Goal: Contribute content

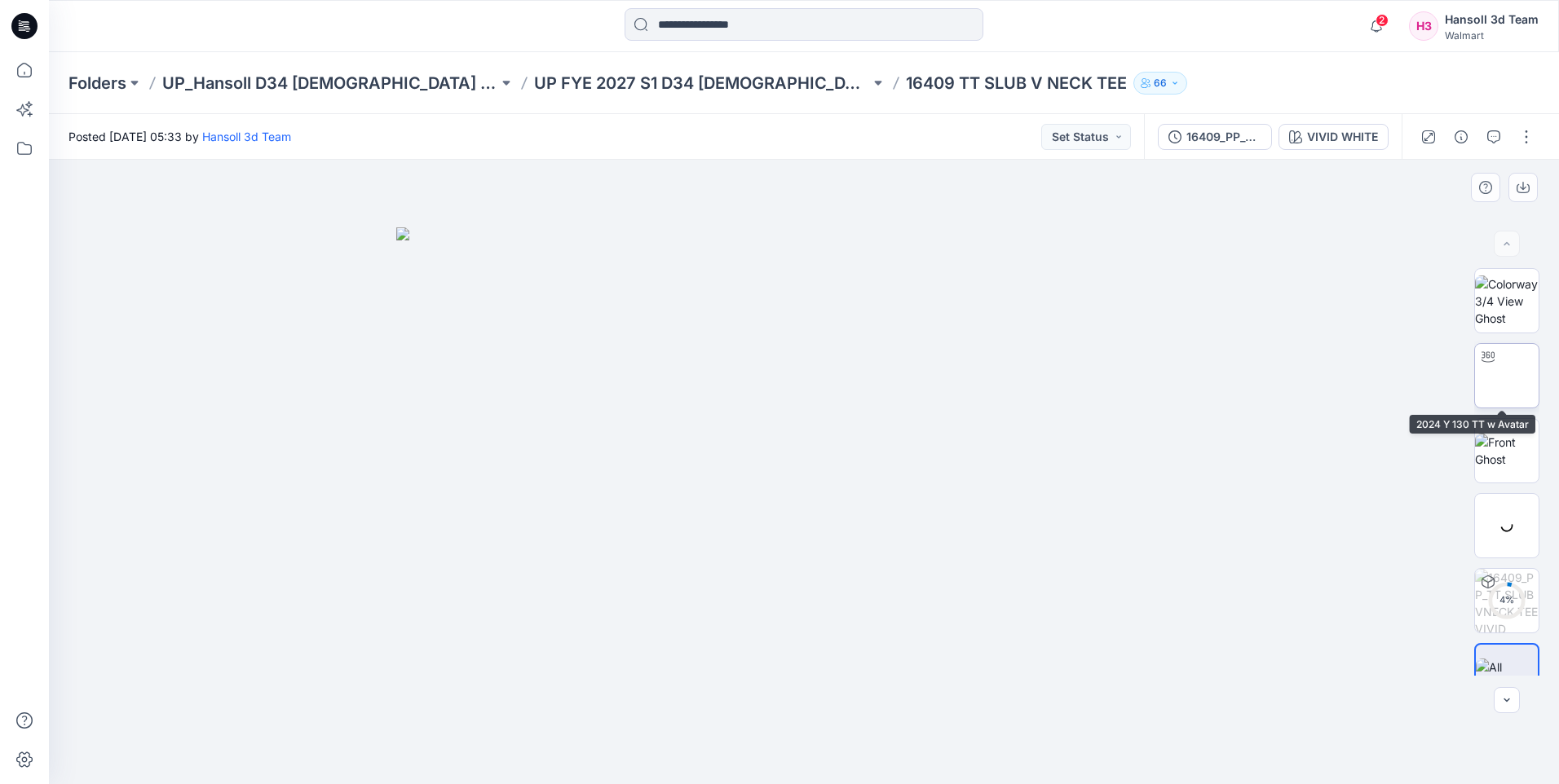
click at [1505, 370] on img at bounding box center [1507, 376] width 63 height 51
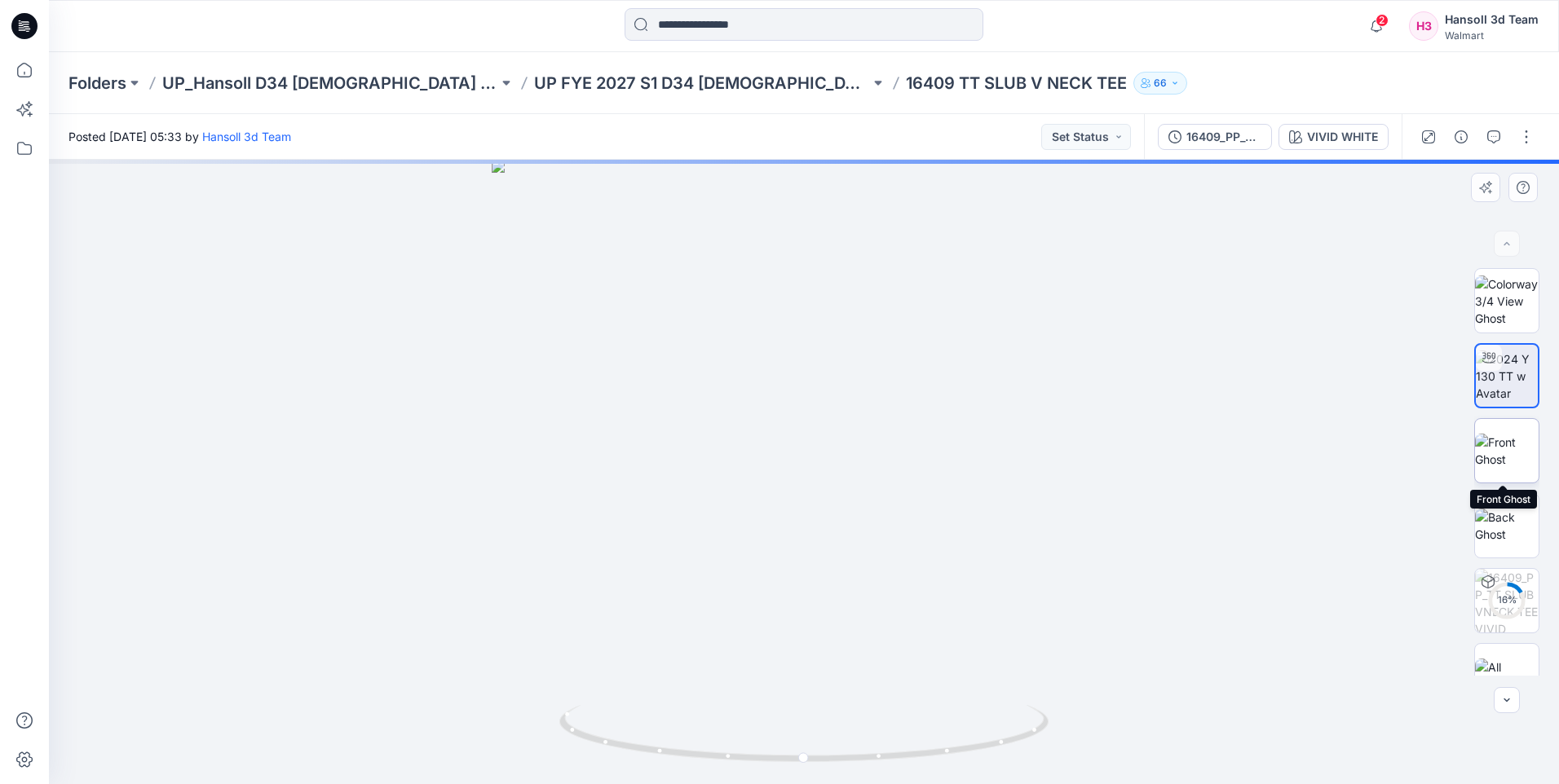
click at [1509, 466] on img at bounding box center [1507, 451] width 63 height 34
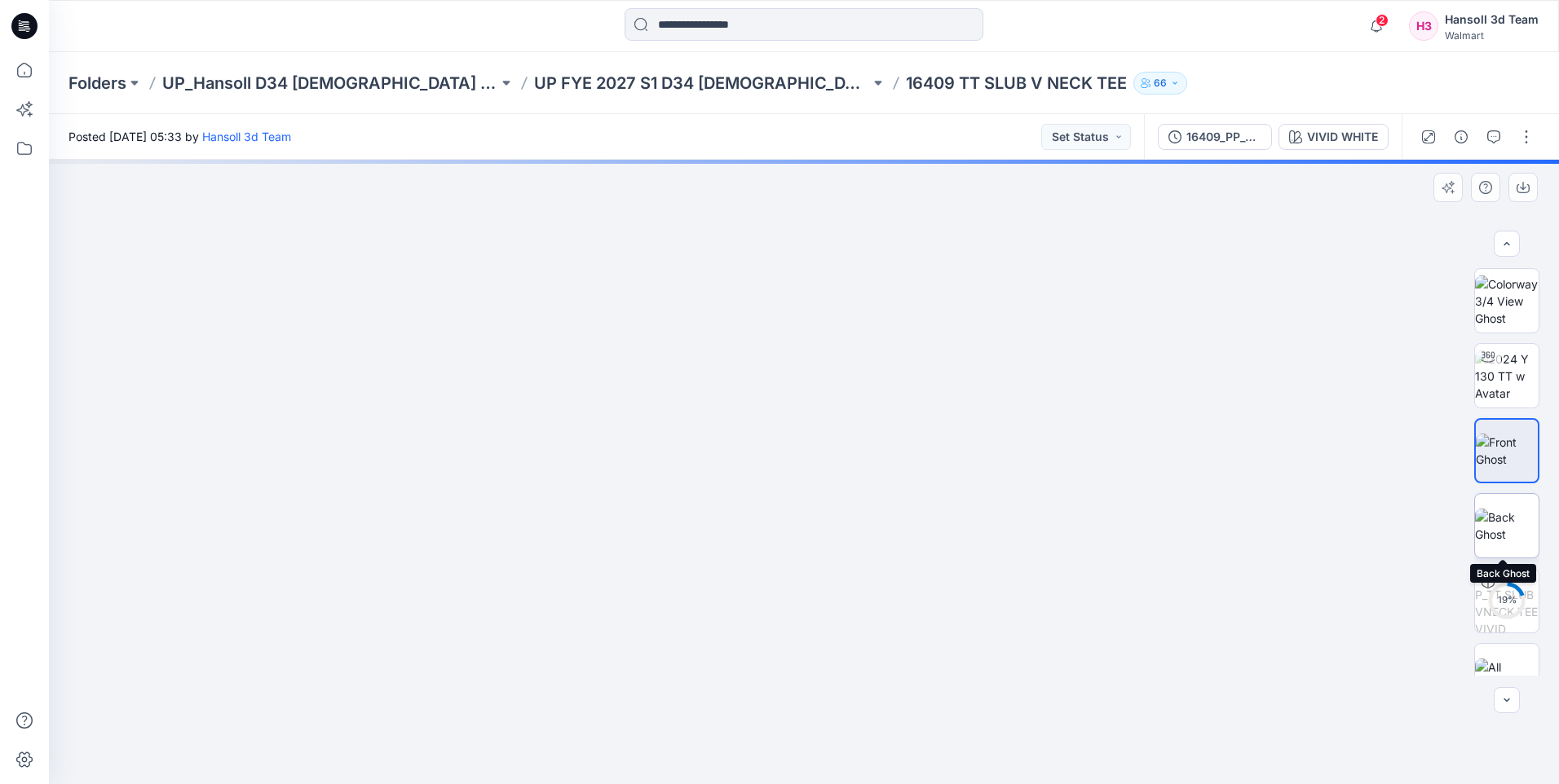
scroll to position [33, 0]
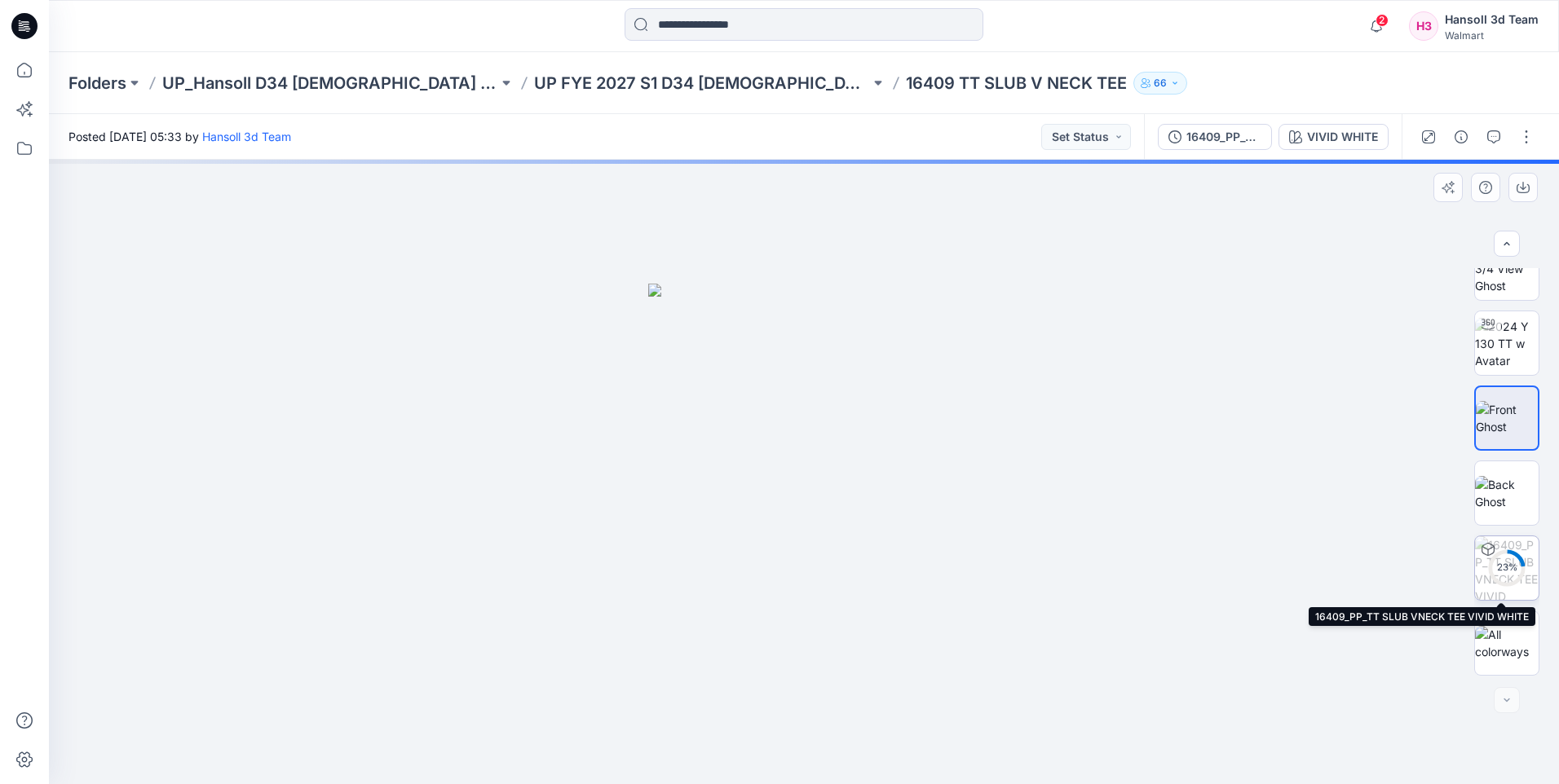
click at [1517, 576] on circle at bounding box center [1507, 568] width 33 height 33
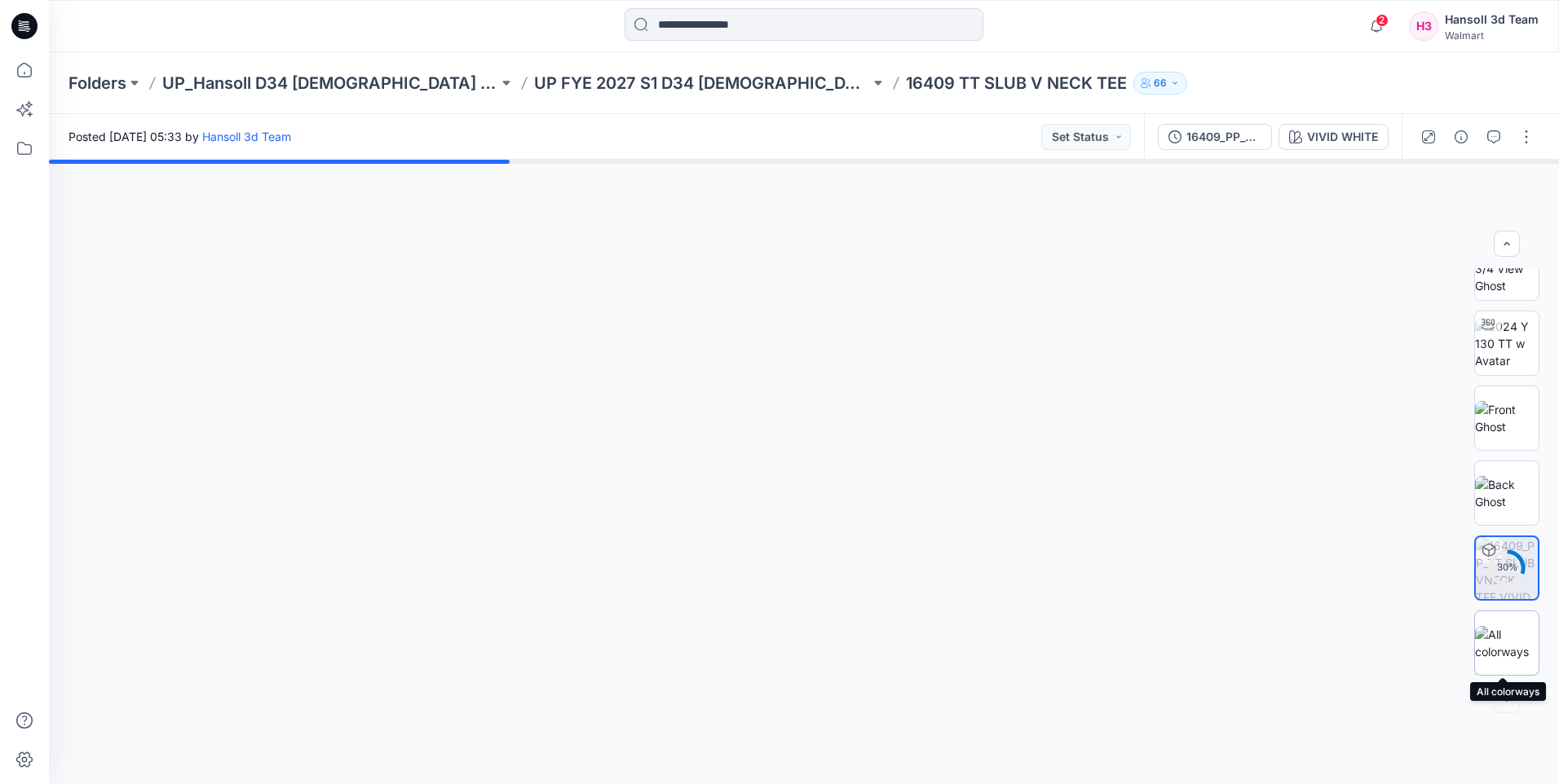
click at [1517, 641] on img at bounding box center [1507, 643] width 63 height 34
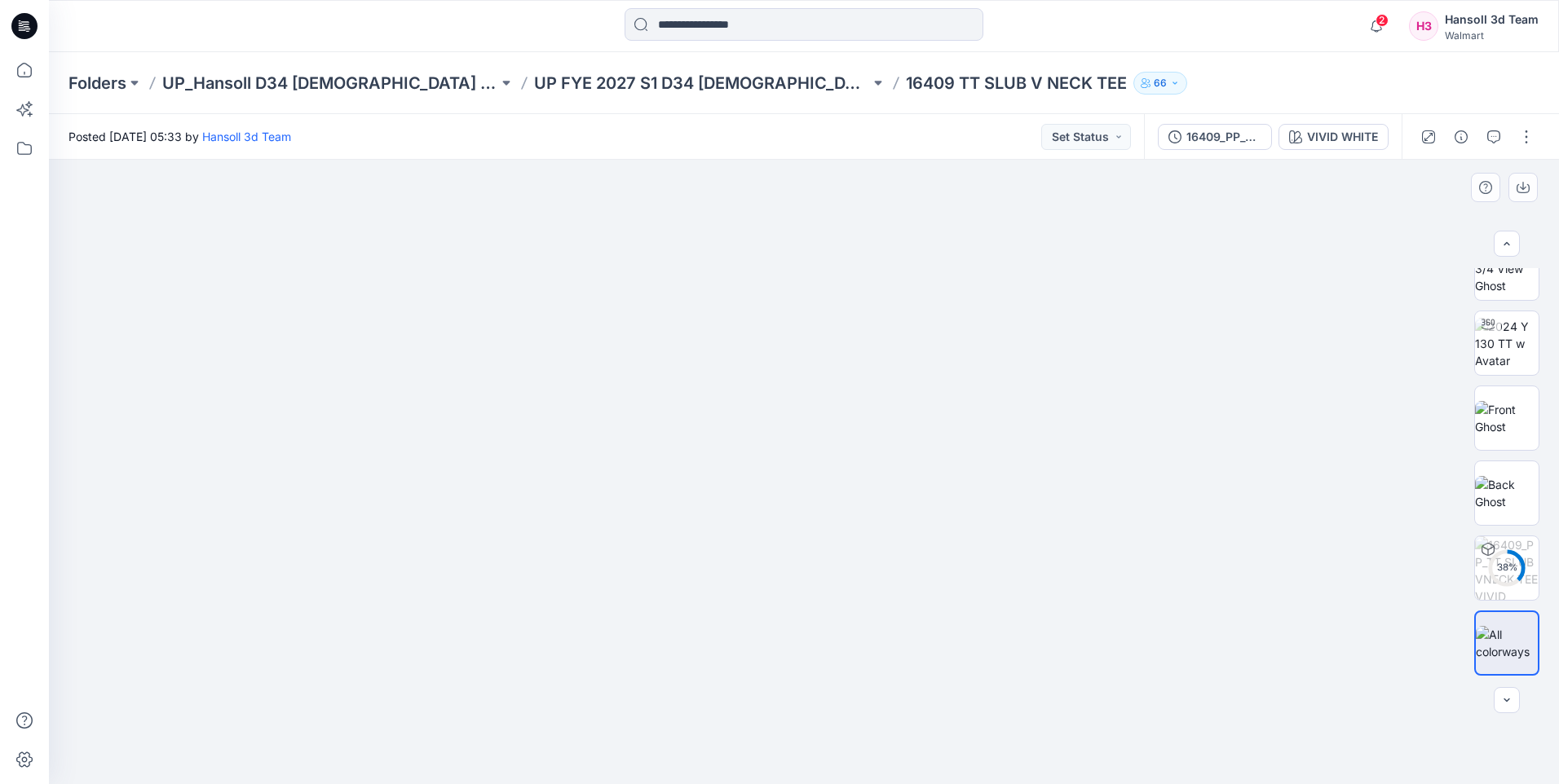
scroll to position [0, 0]
click at [1530, 137] on button "button" at bounding box center [1527, 137] width 26 height 26
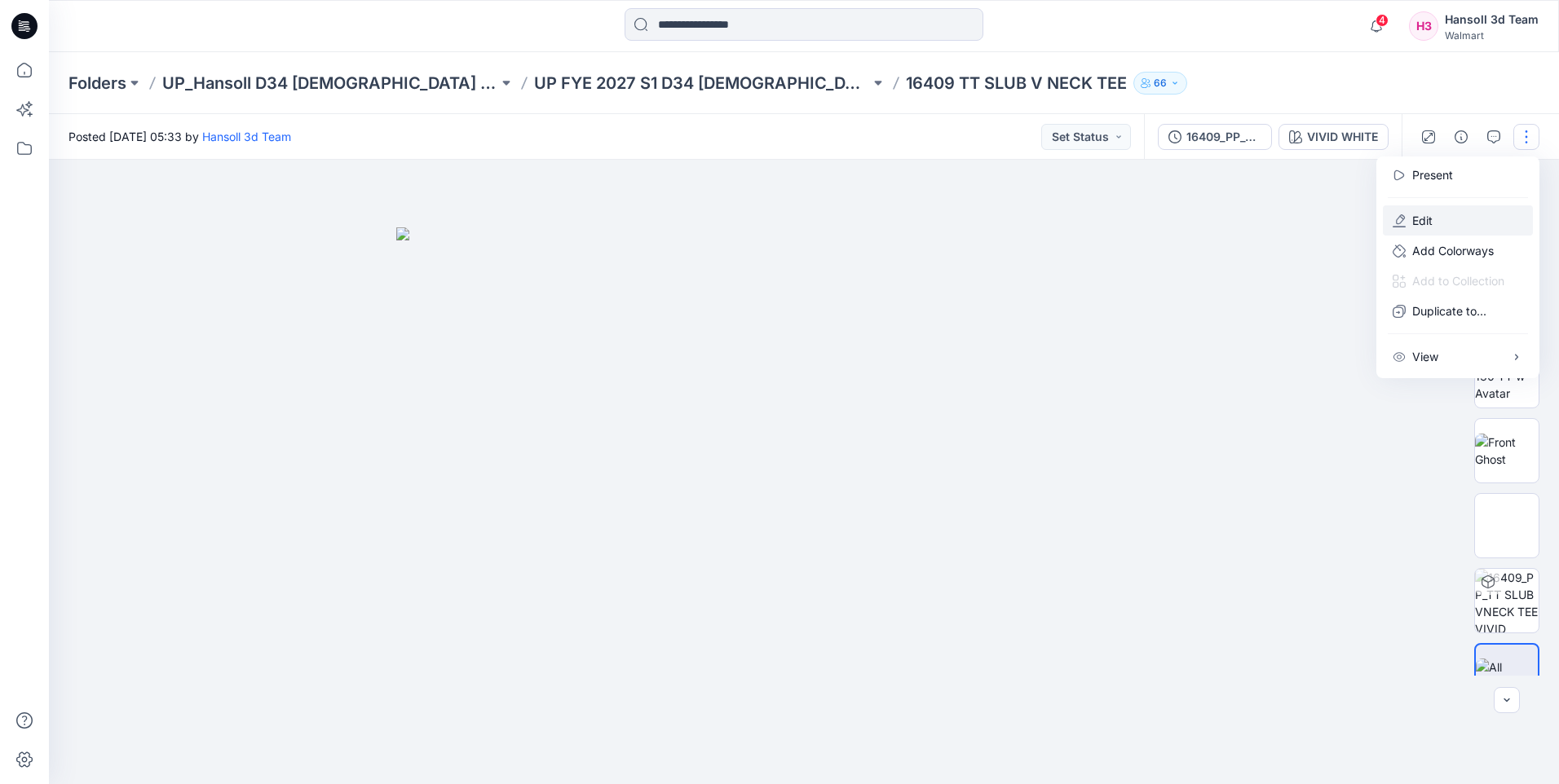
click at [1458, 227] on button "Edit" at bounding box center [1458, 220] width 150 height 30
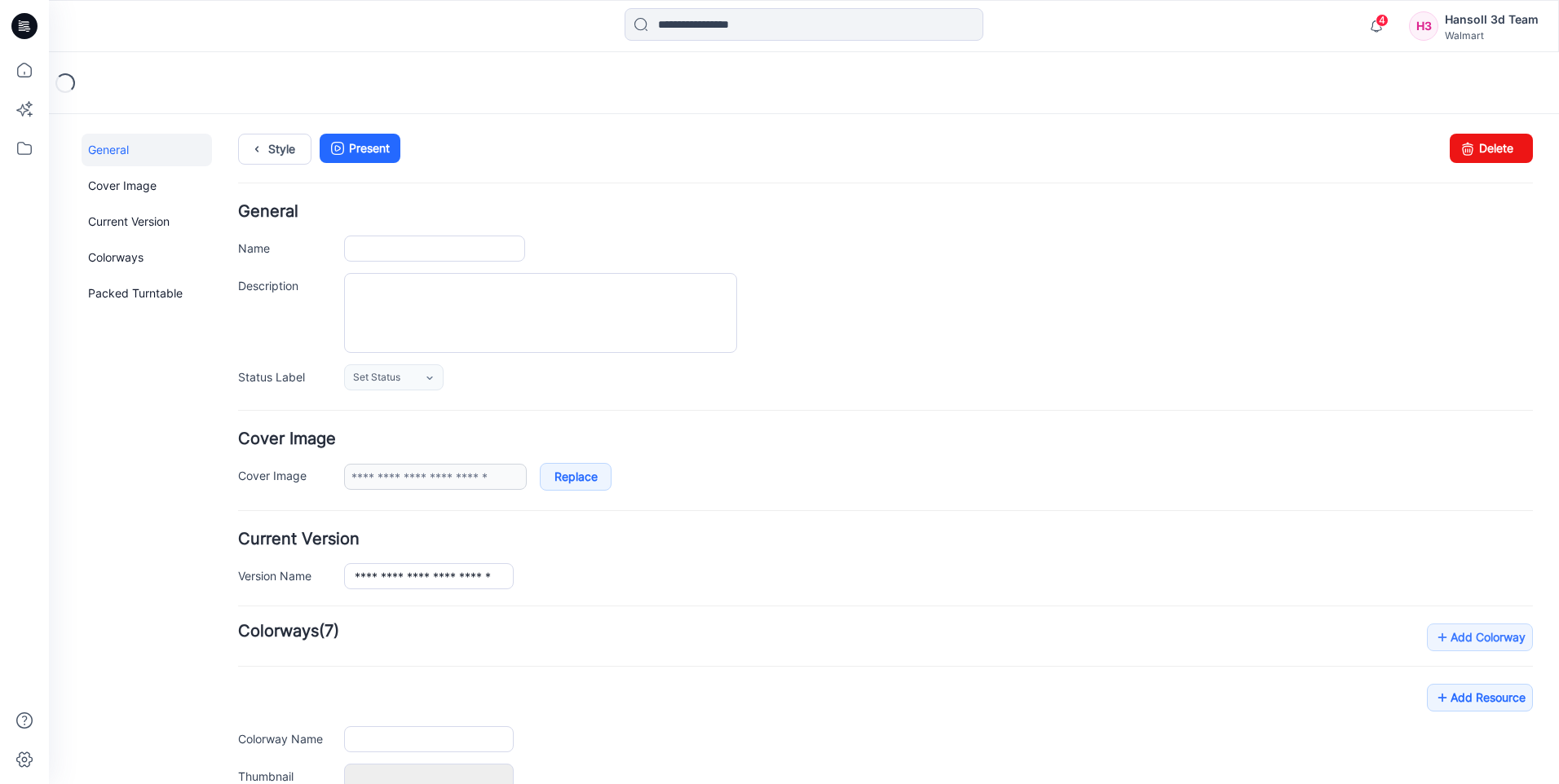
type input "**********"
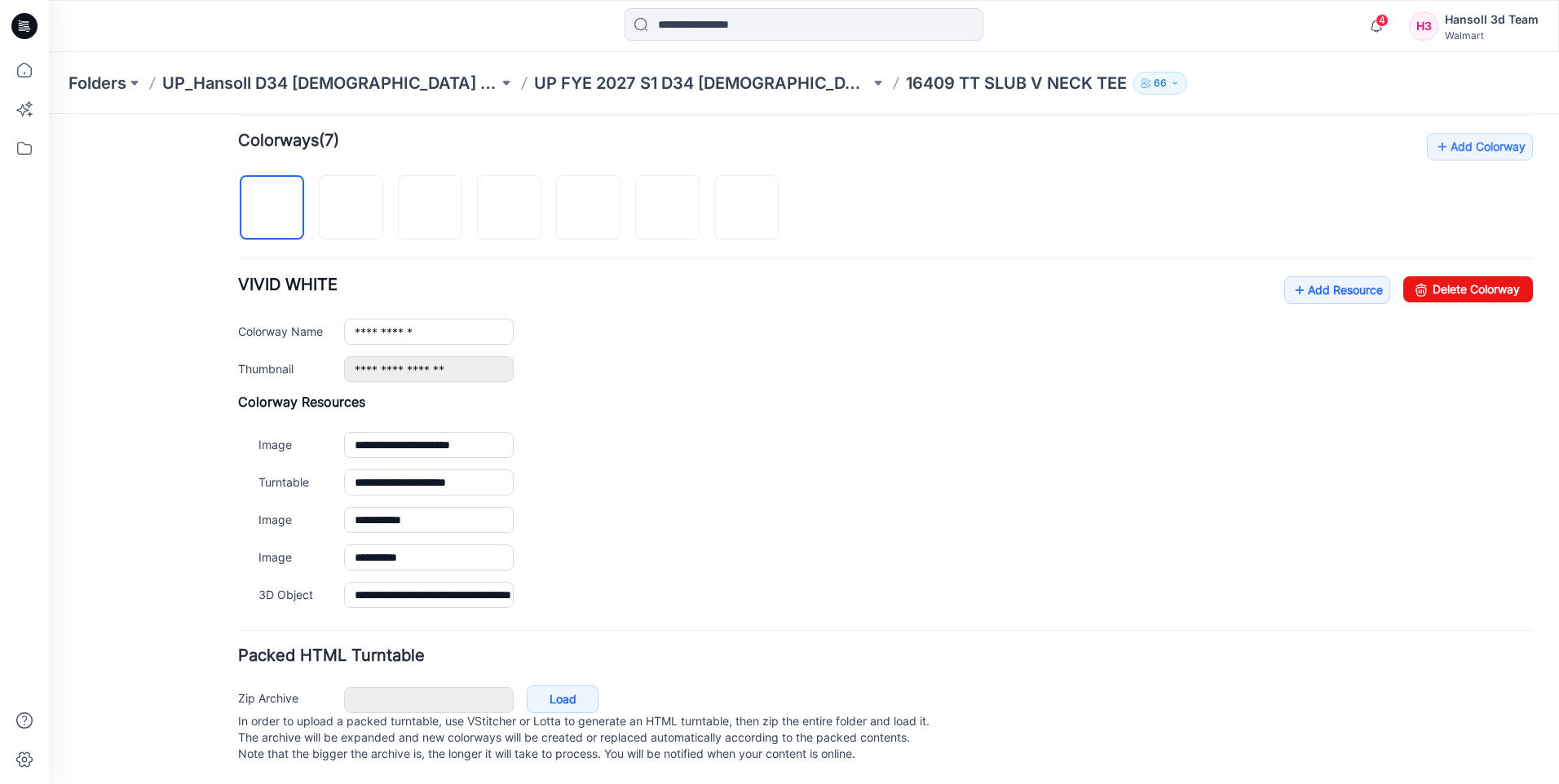
scroll to position [507, 0]
click at [1338, 286] on link "Add Resource" at bounding box center [1337, 289] width 106 height 27
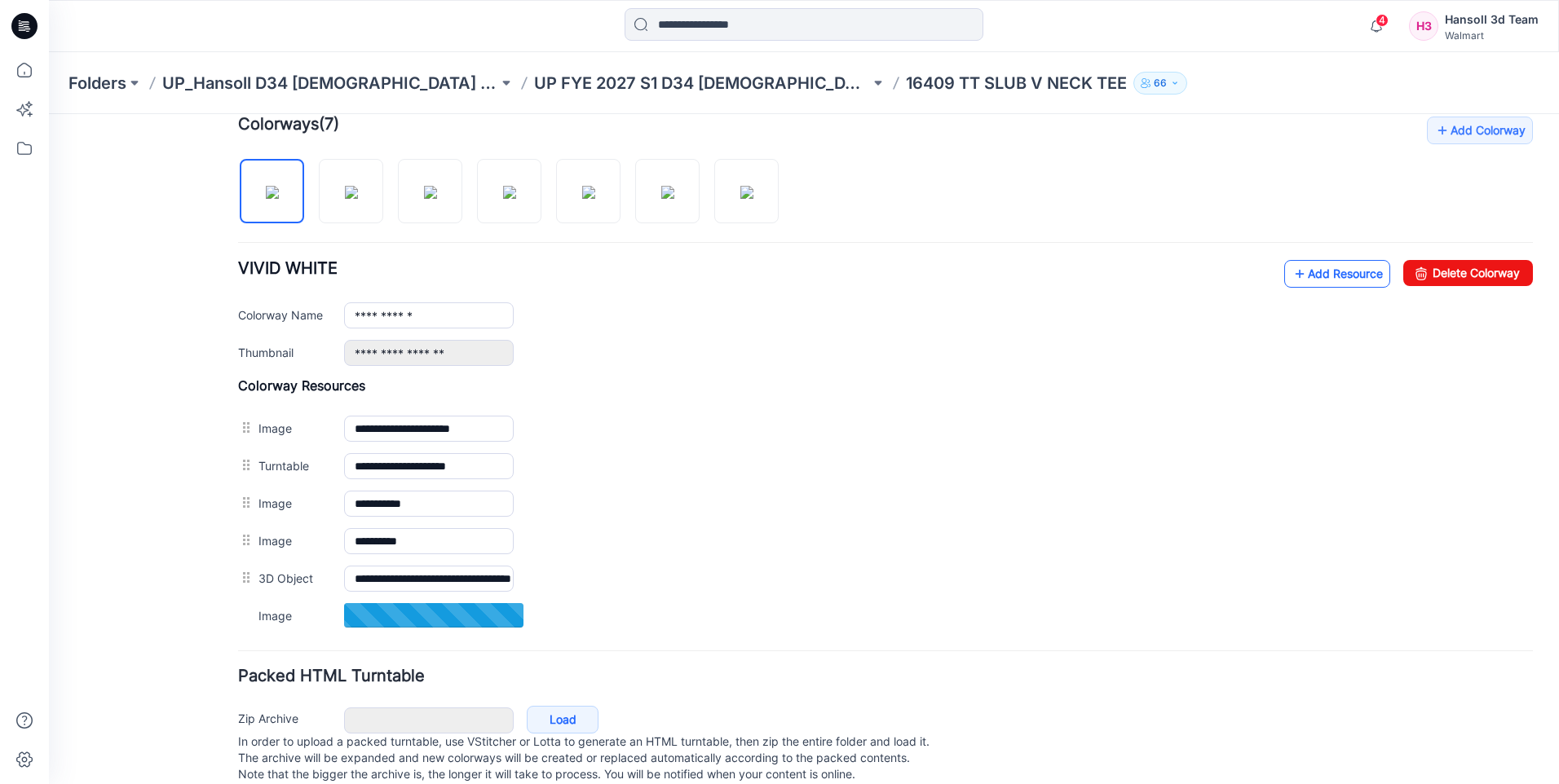
click at [1313, 270] on link "Add Resource" at bounding box center [1337, 274] width 106 height 27
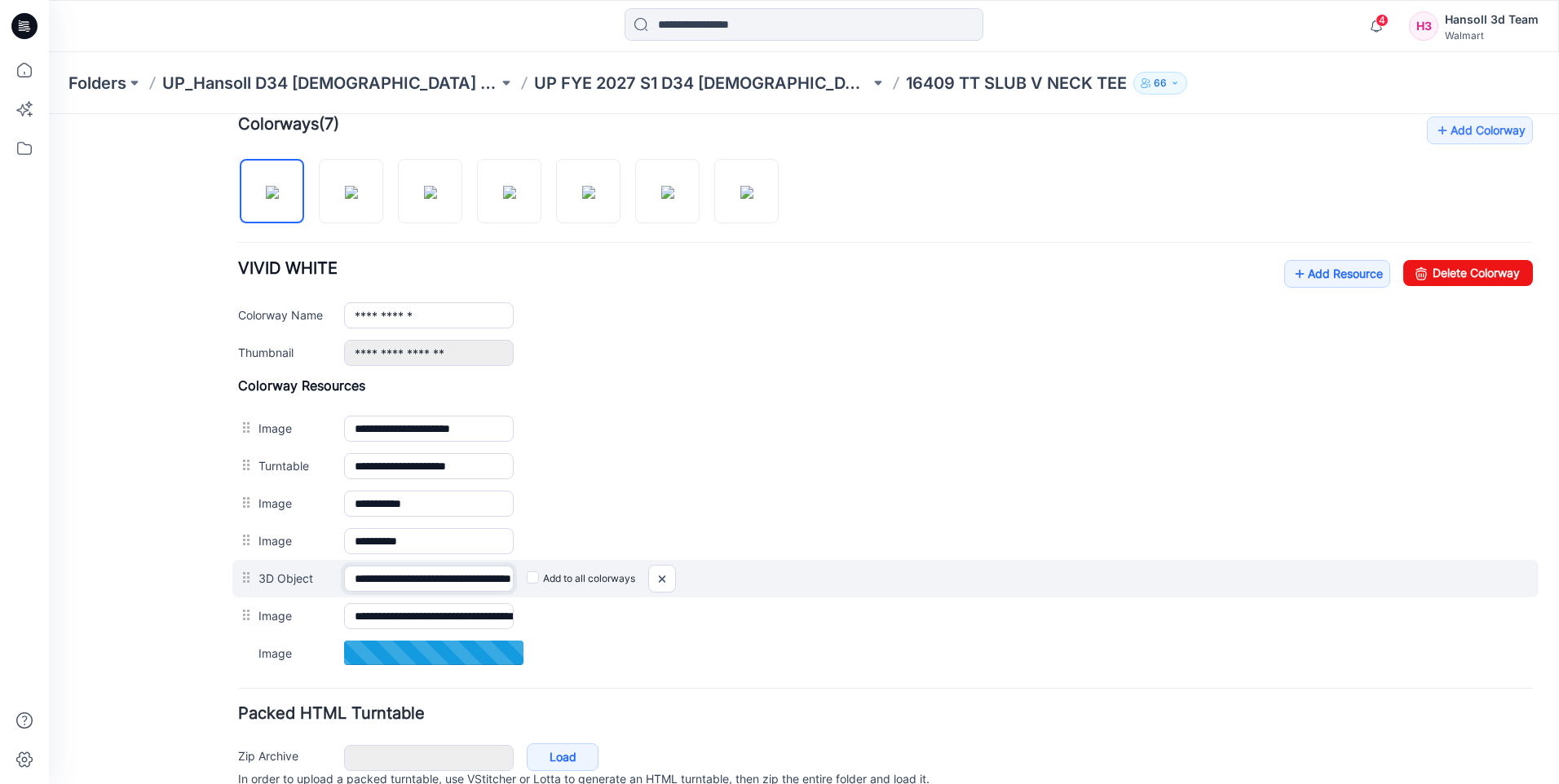
scroll to position [0, 85]
drag, startPoint x: 418, startPoint y: 580, endPoint x: 640, endPoint y: 593, distance: 222.4
click at [640, 593] on div "**********" at bounding box center [886, 578] width 1306 height 38
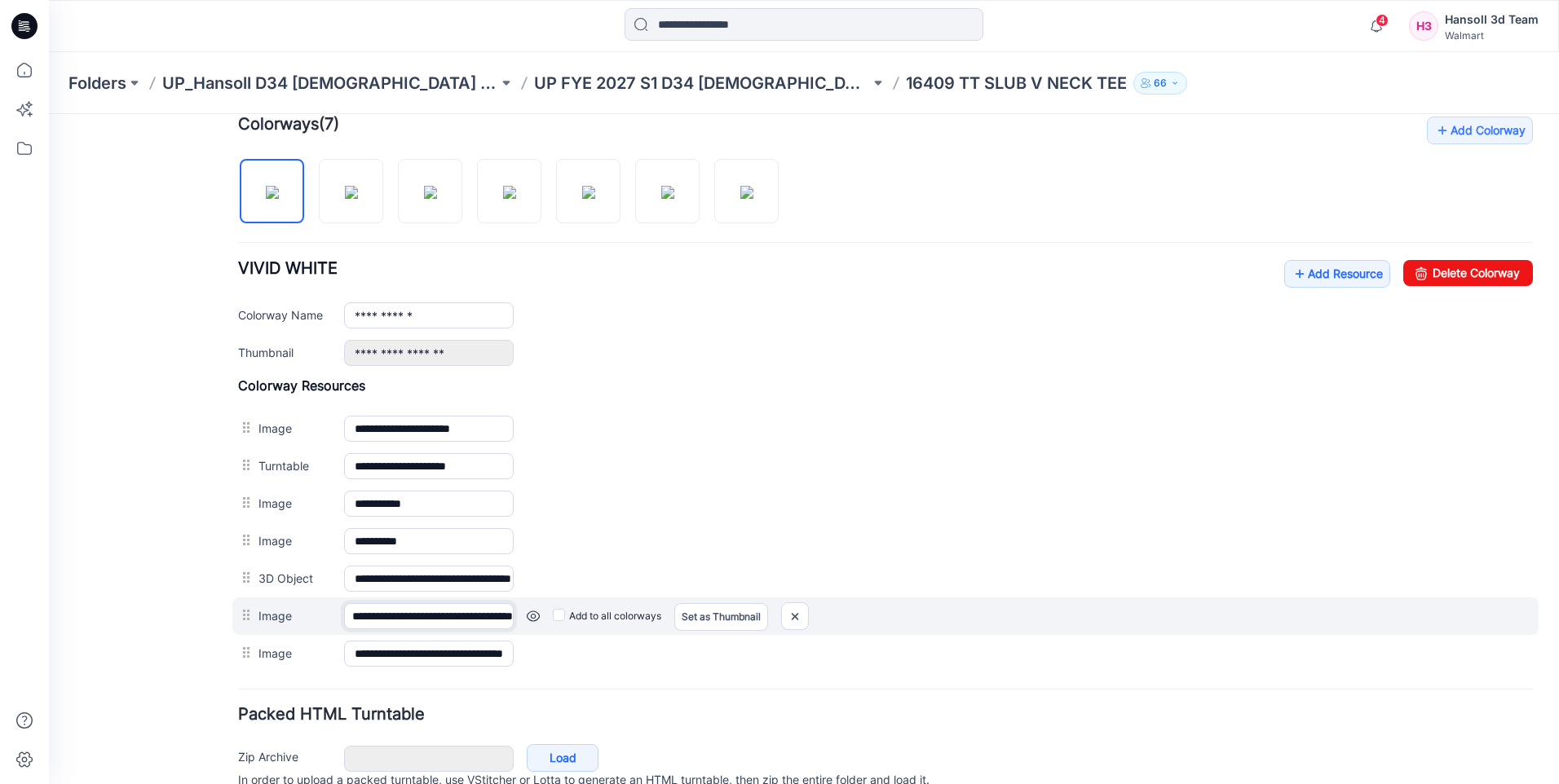
scroll to position [0, 113]
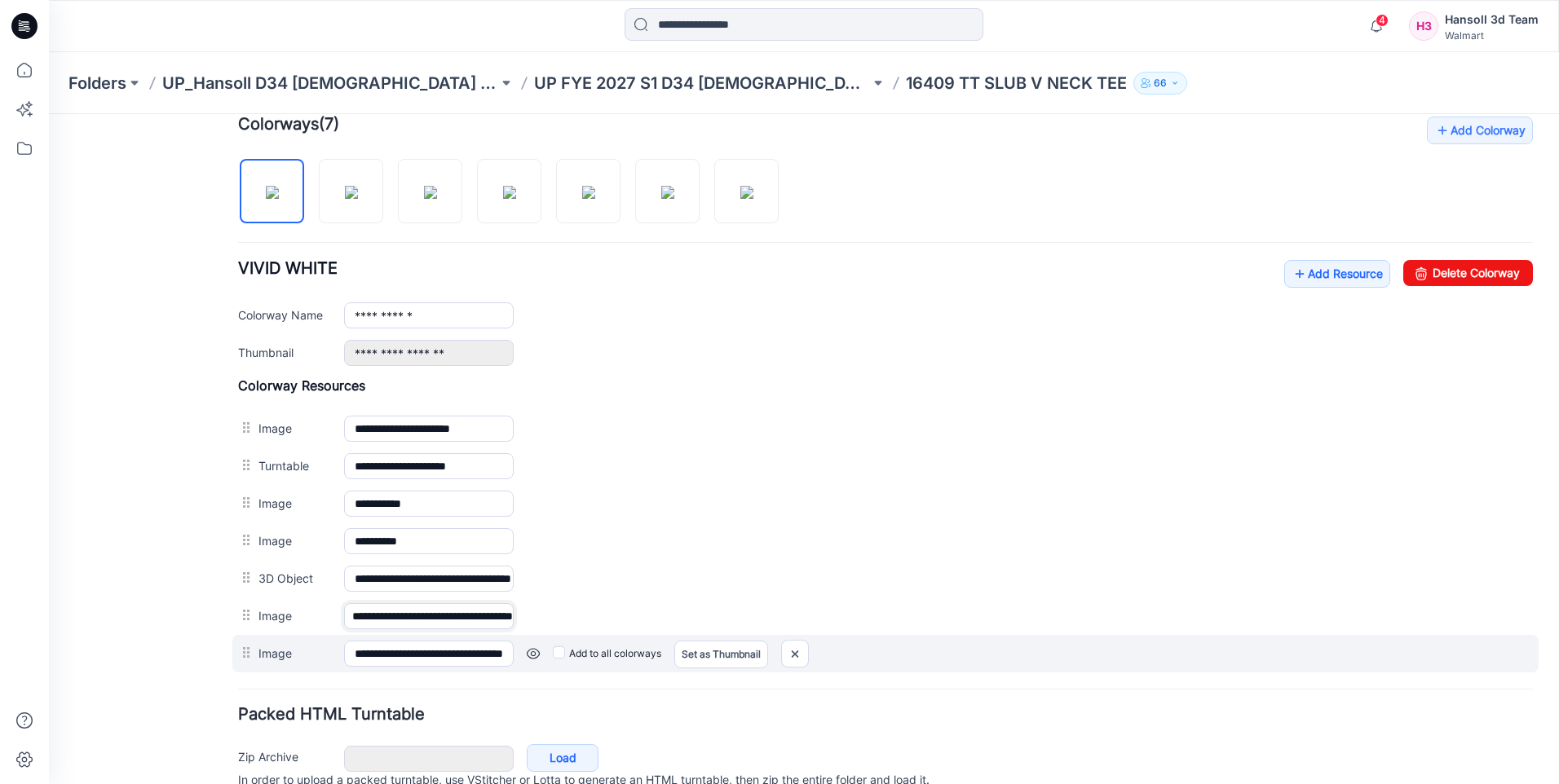
drag, startPoint x: 460, startPoint y: 610, endPoint x: 598, endPoint y: 635, distance: 140.2
drag, startPoint x: 417, startPoint y: 661, endPoint x: 651, endPoint y: 643, distance: 234.7
click at [651, 643] on div "**********" at bounding box center [886, 654] width 1306 height 38
click at [419, 648] on input "**********" at bounding box center [429, 654] width 170 height 26
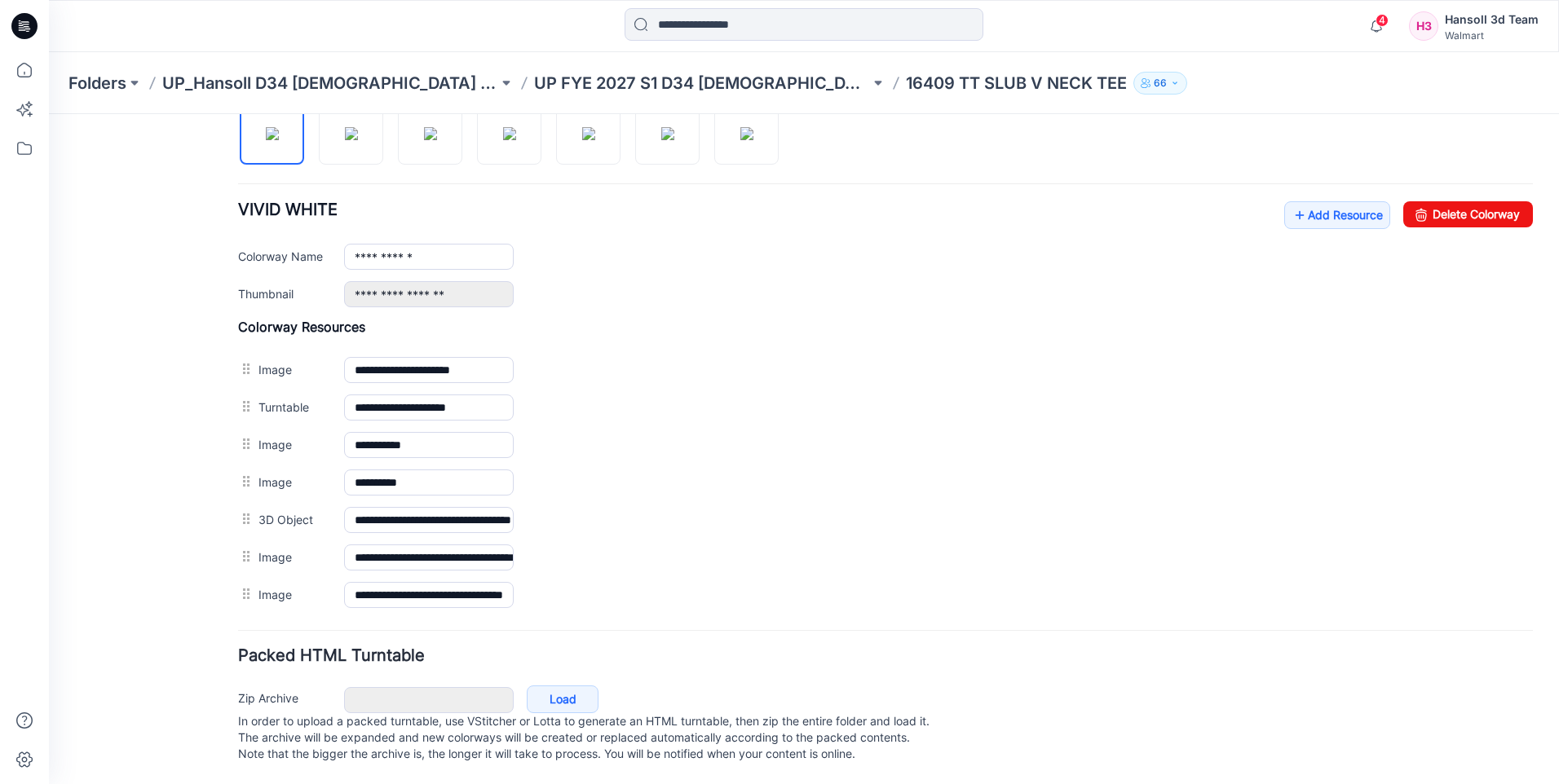
scroll to position [0, 0]
click at [194, 449] on div "General Cover Image Current Version Colorways Packed Turntable" at bounding box center [147, 176] width 130 height 1216
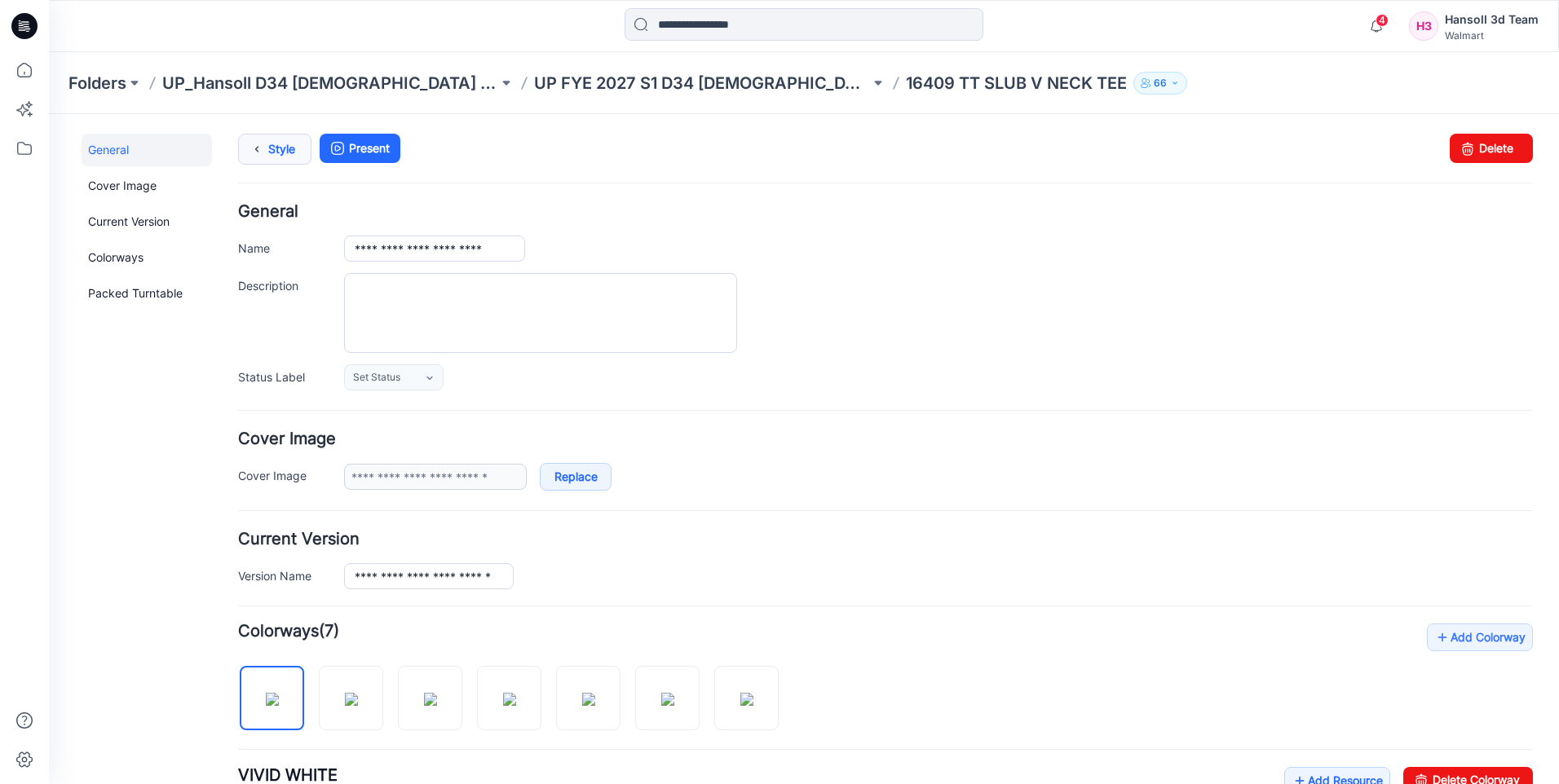
click at [277, 157] on link "Style" at bounding box center [275, 149] width 73 height 31
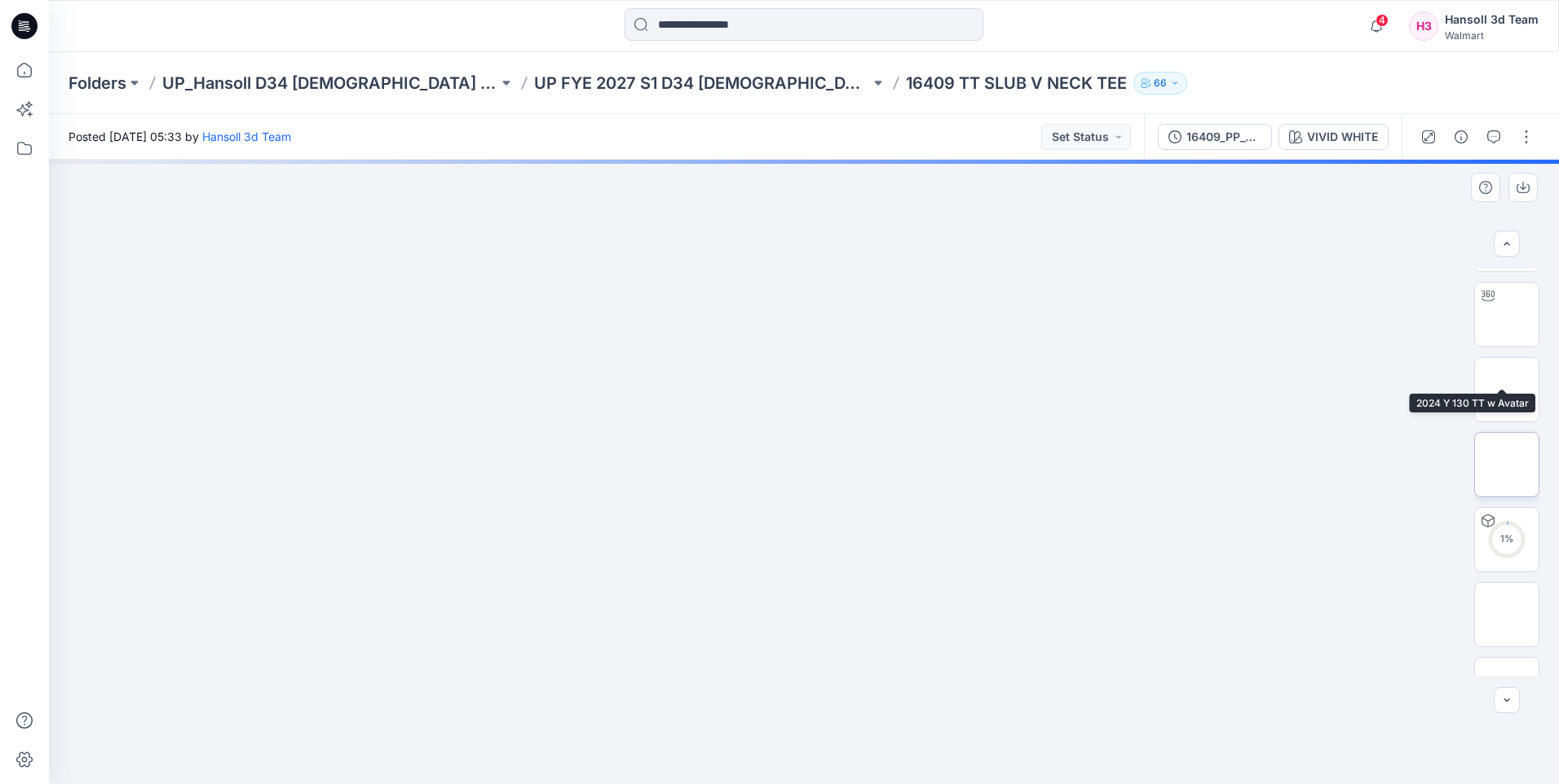
scroll to position [183, 0]
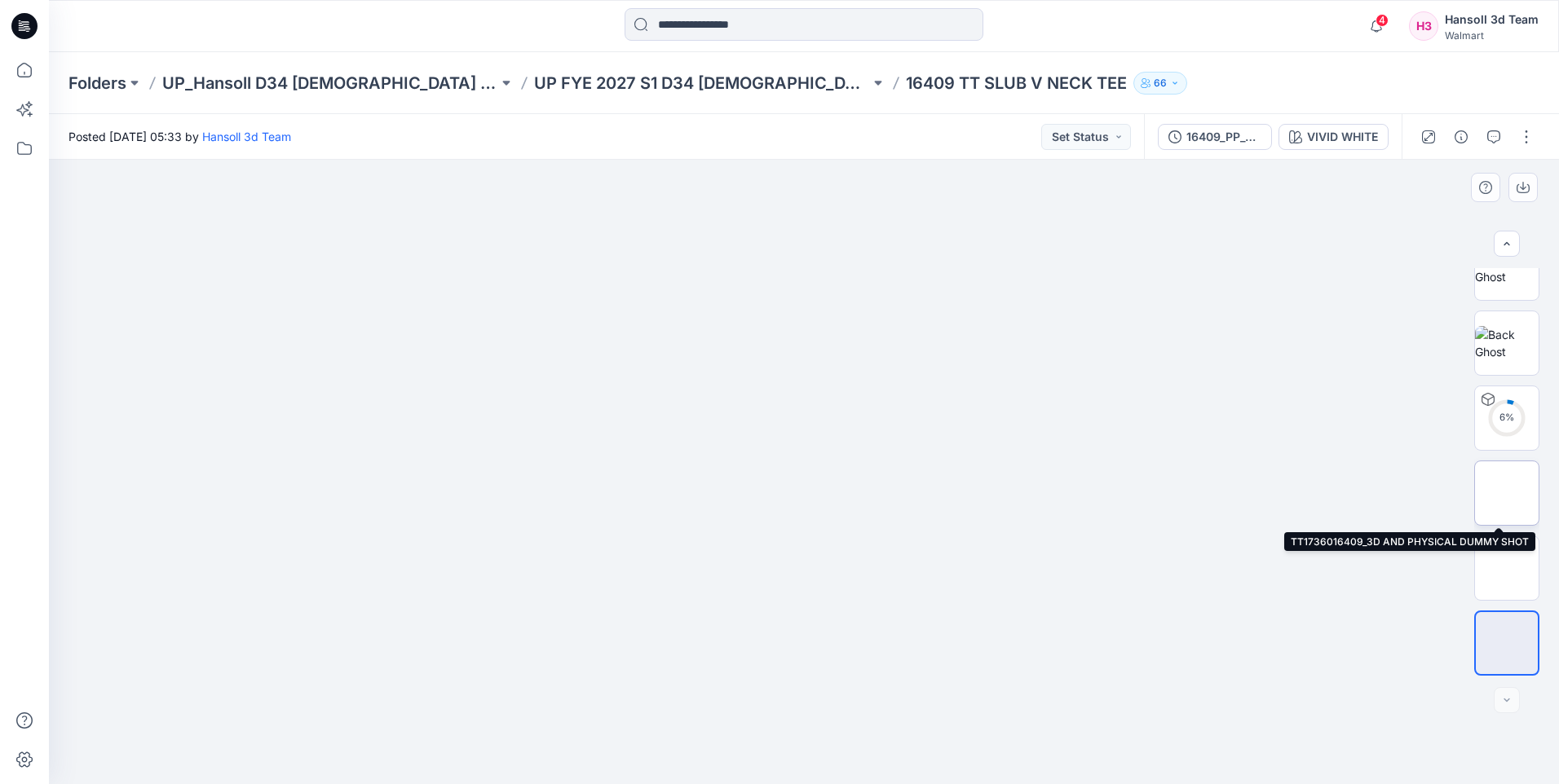
click at [1507, 494] on img at bounding box center [1507, 494] width 0 height 0
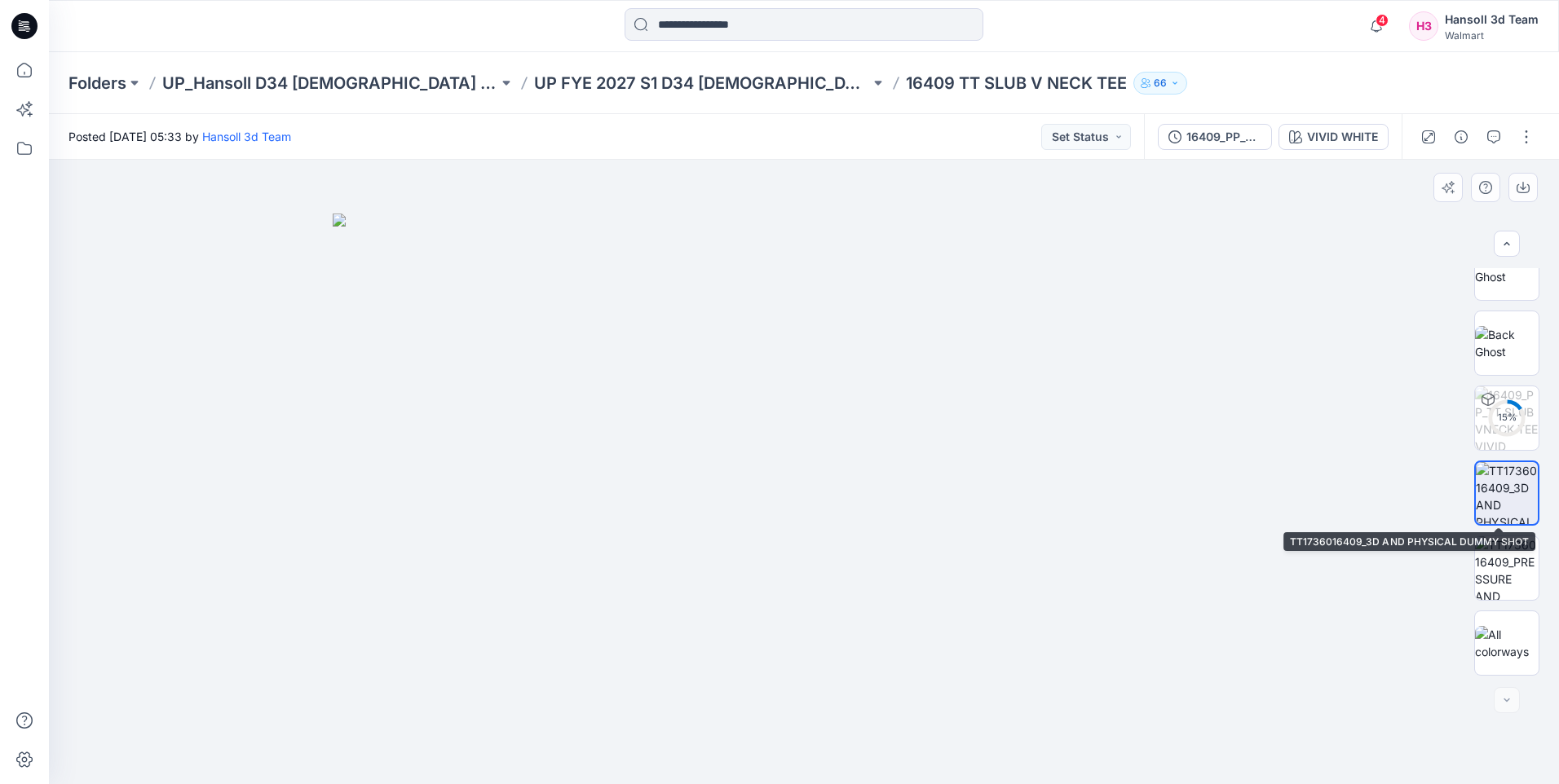
drag, startPoint x: 1511, startPoint y: 581, endPoint x: 1513, endPoint y: 517, distance: 64.0
click at [1513, 517] on div "15 %" at bounding box center [1507, 472] width 65 height 407
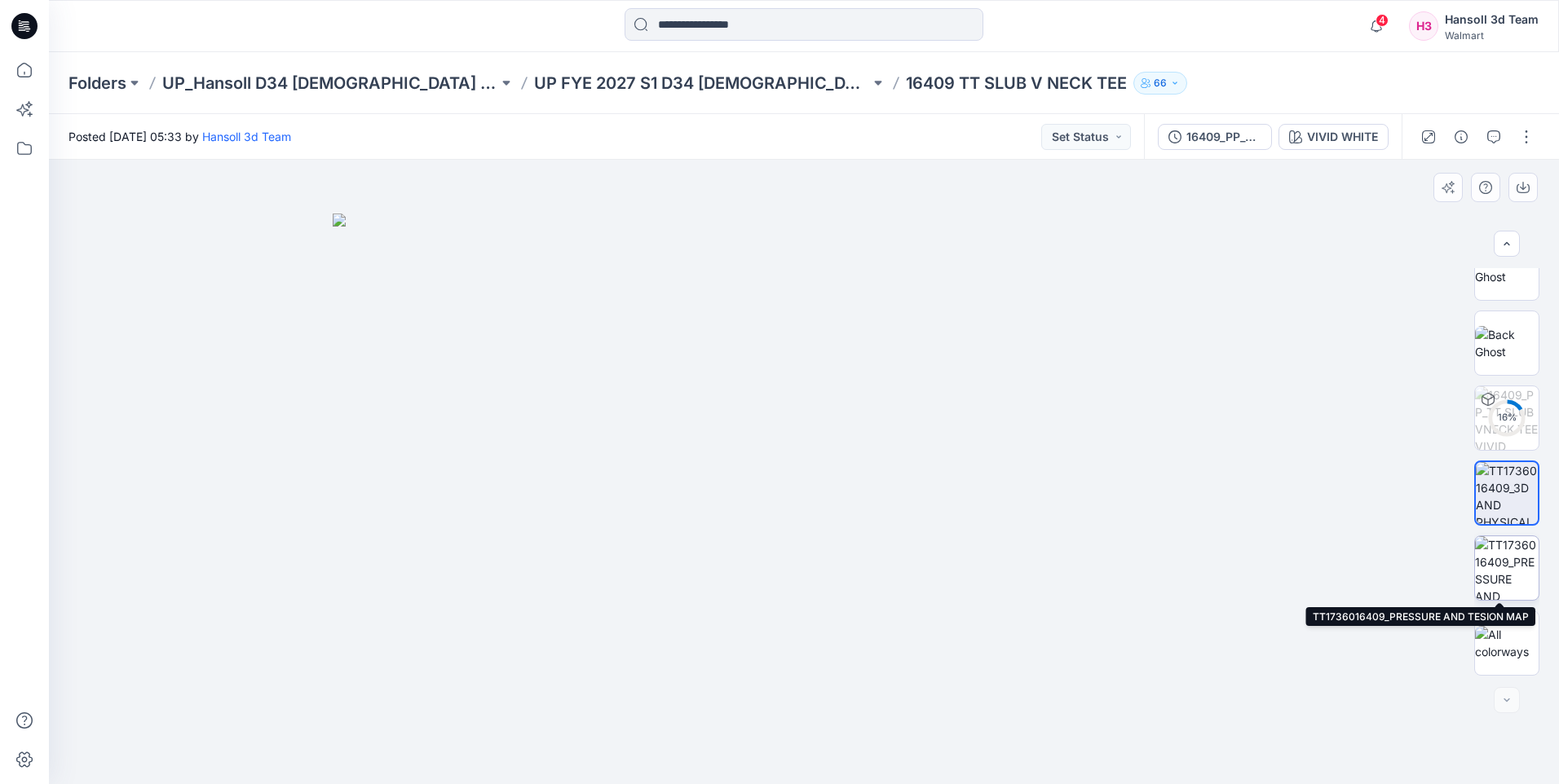
click at [1515, 570] on img at bounding box center [1507, 568] width 63 height 63
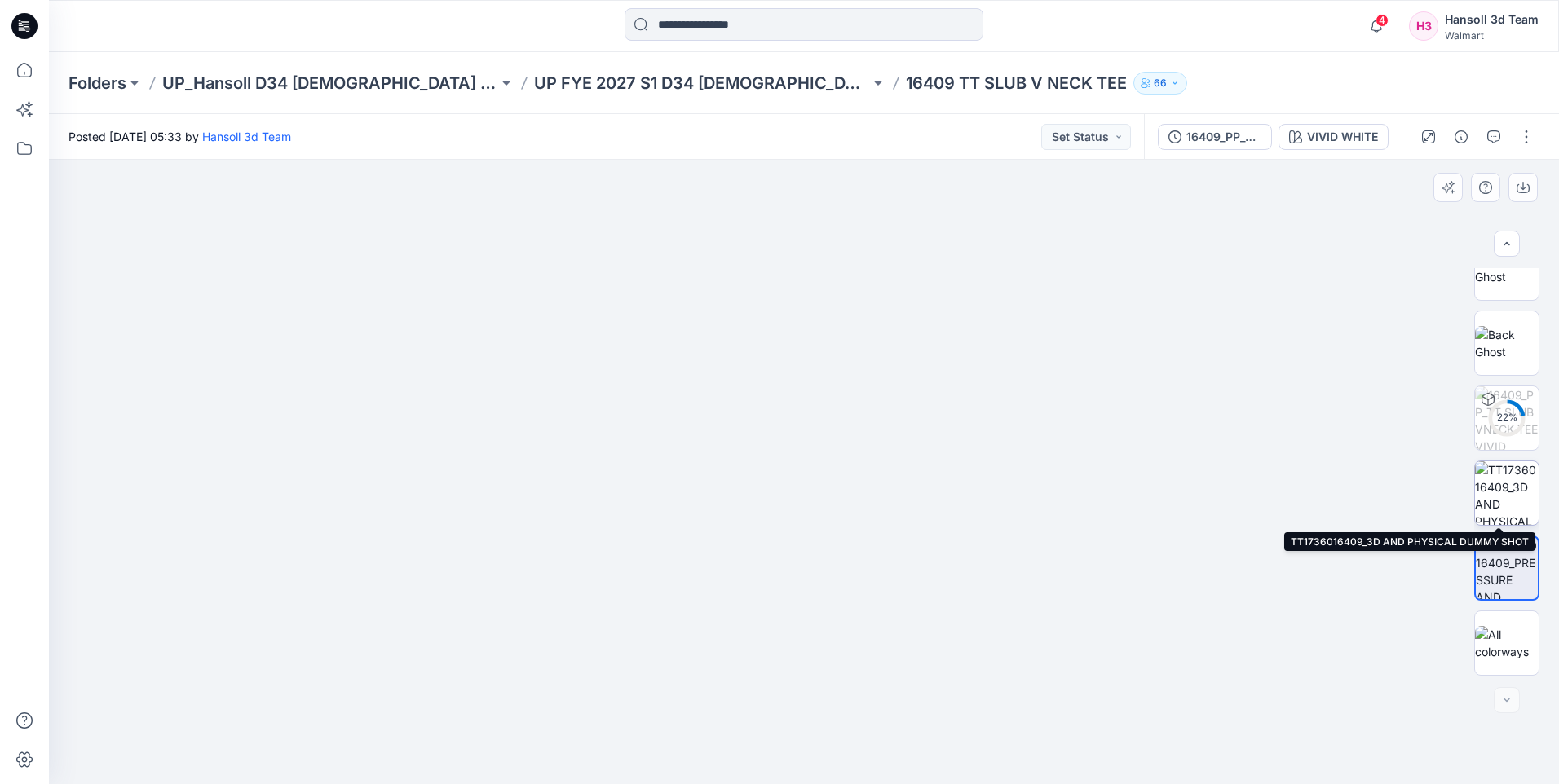
click at [1512, 507] on img at bounding box center [1507, 493] width 63 height 63
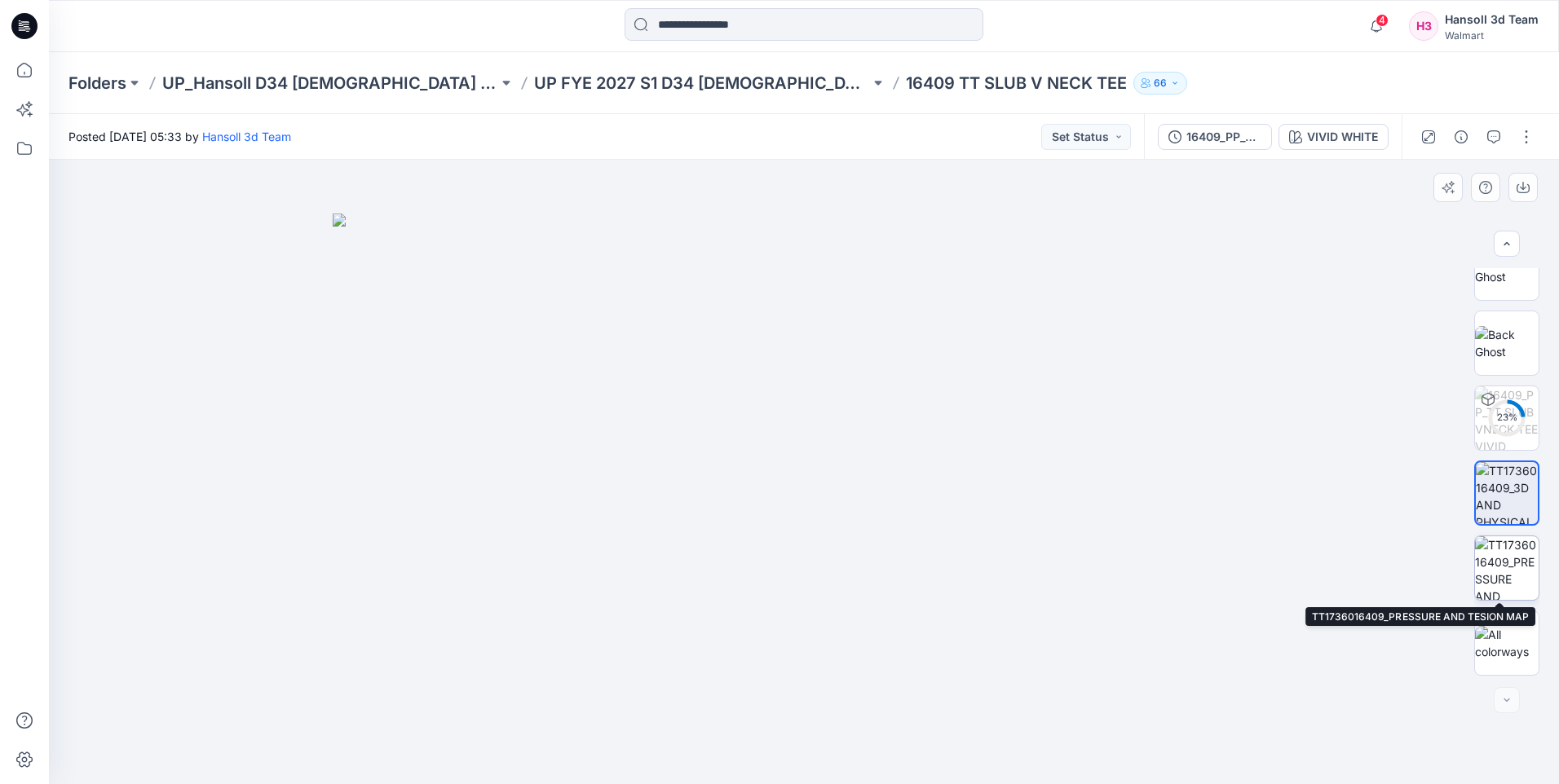
click at [1497, 590] on img at bounding box center [1507, 568] width 63 height 63
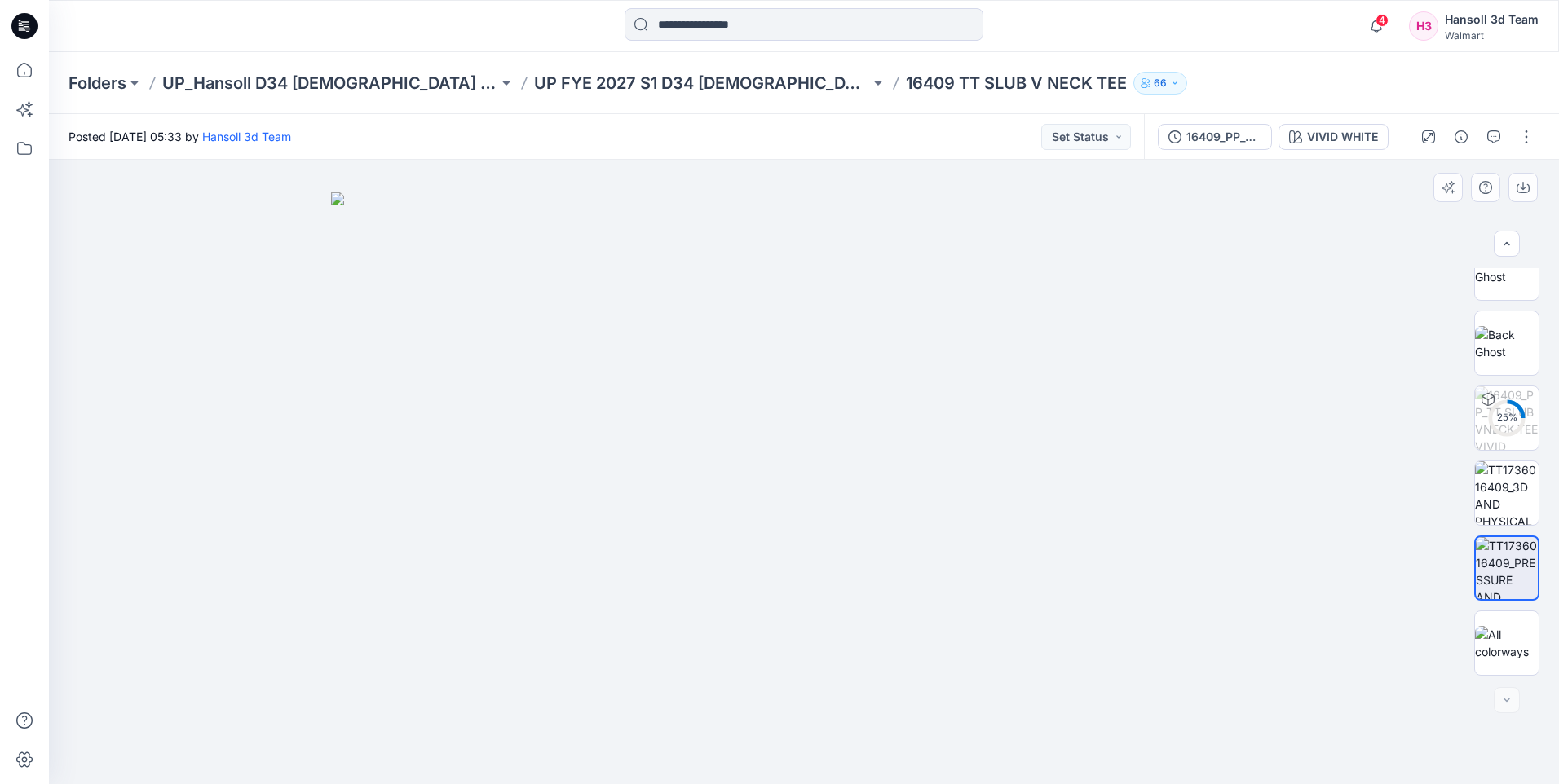
click at [1515, 526] on div "25 %" at bounding box center [1507, 472] width 65 height 407
click at [1504, 507] on img at bounding box center [1507, 493] width 63 height 63
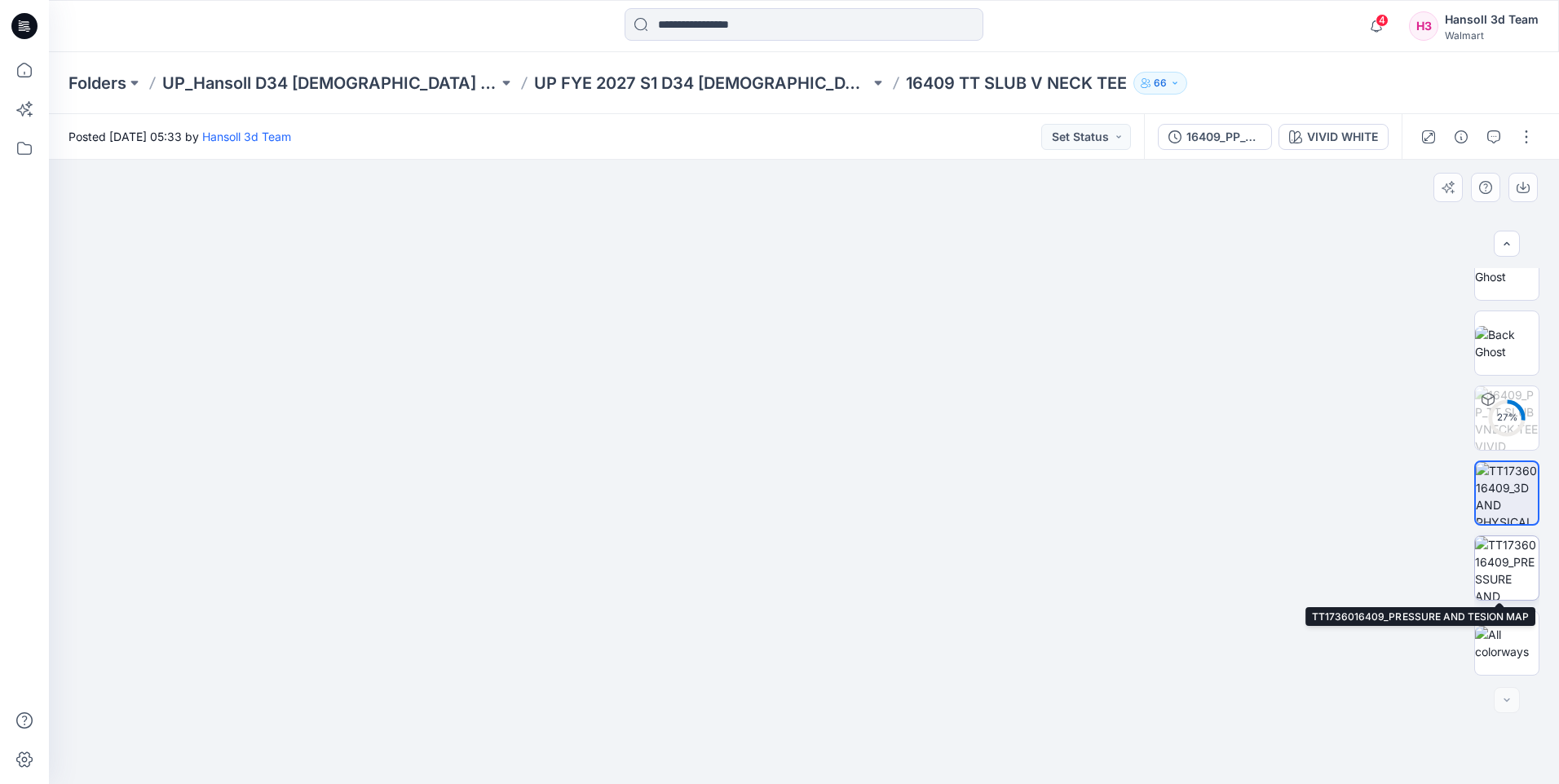
click at [1510, 591] on img at bounding box center [1507, 568] width 63 height 63
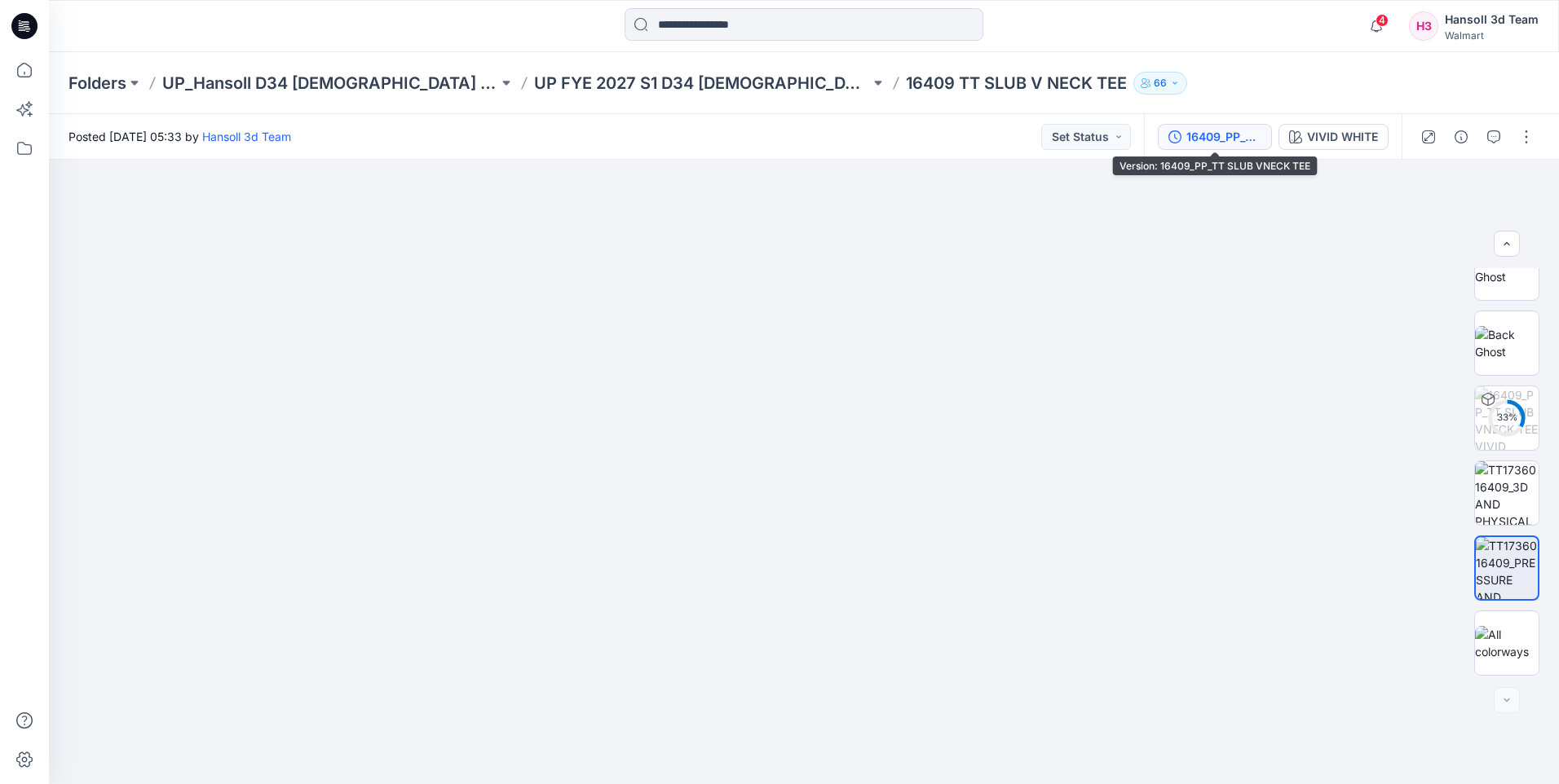
click at [1232, 134] on div "16409_PP_TT SLUB VNECK TEE" at bounding box center [1224, 136] width 75 height 18
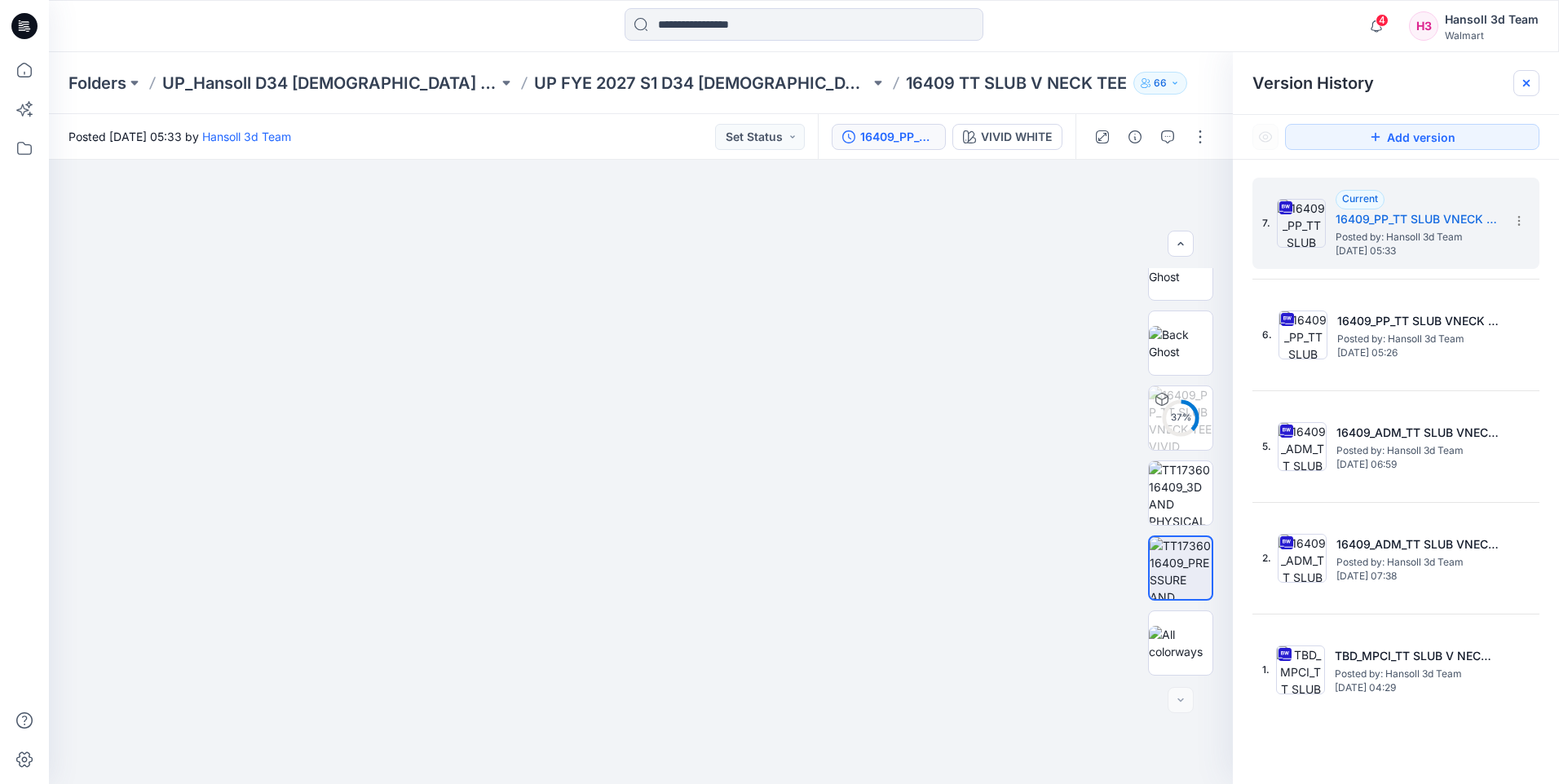
click at [1524, 86] on icon at bounding box center [1526, 83] width 6 height 6
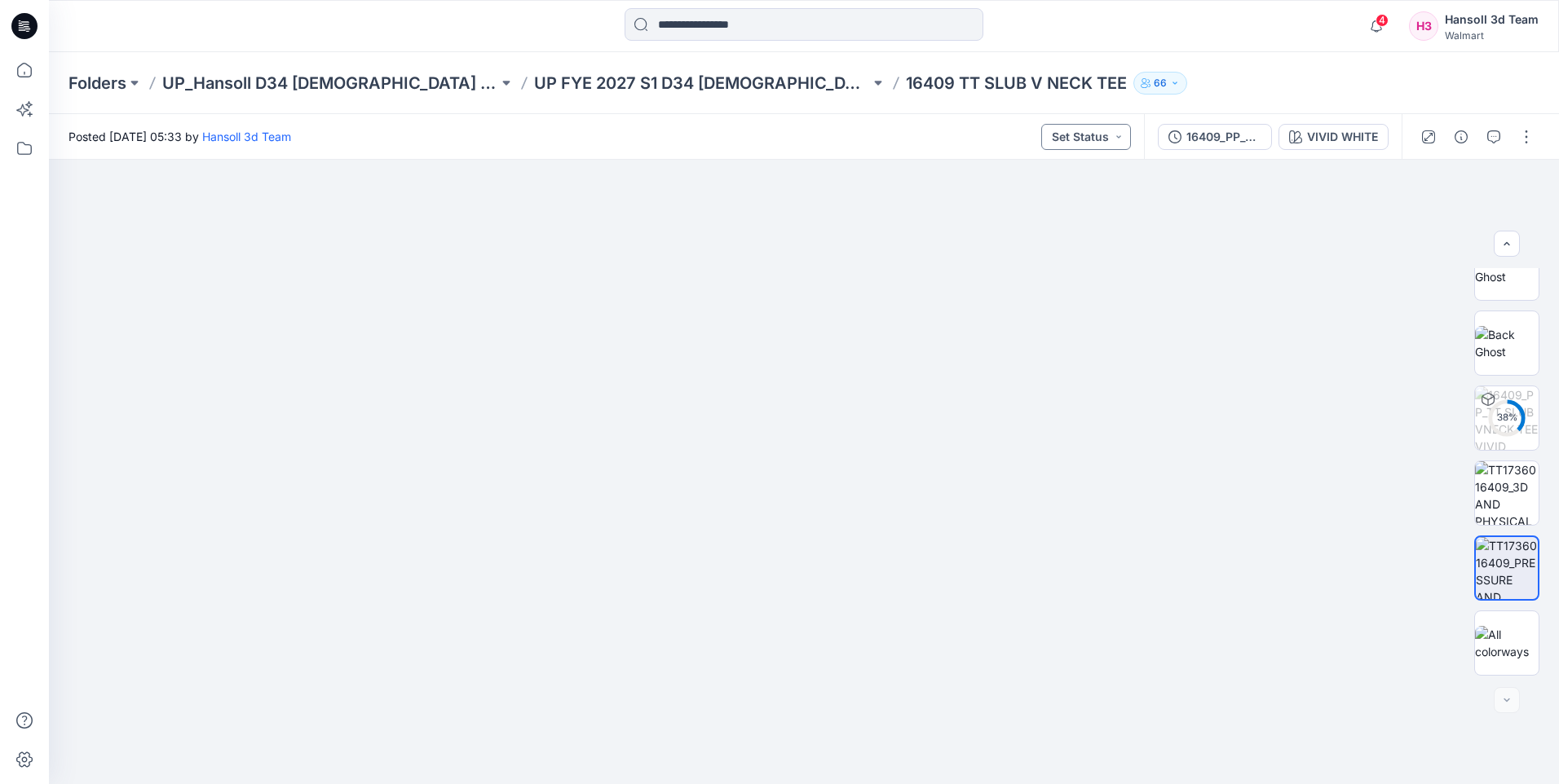
click at [1109, 124] on button "Set Status" at bounding box center [1086, 137] width 90 height 26
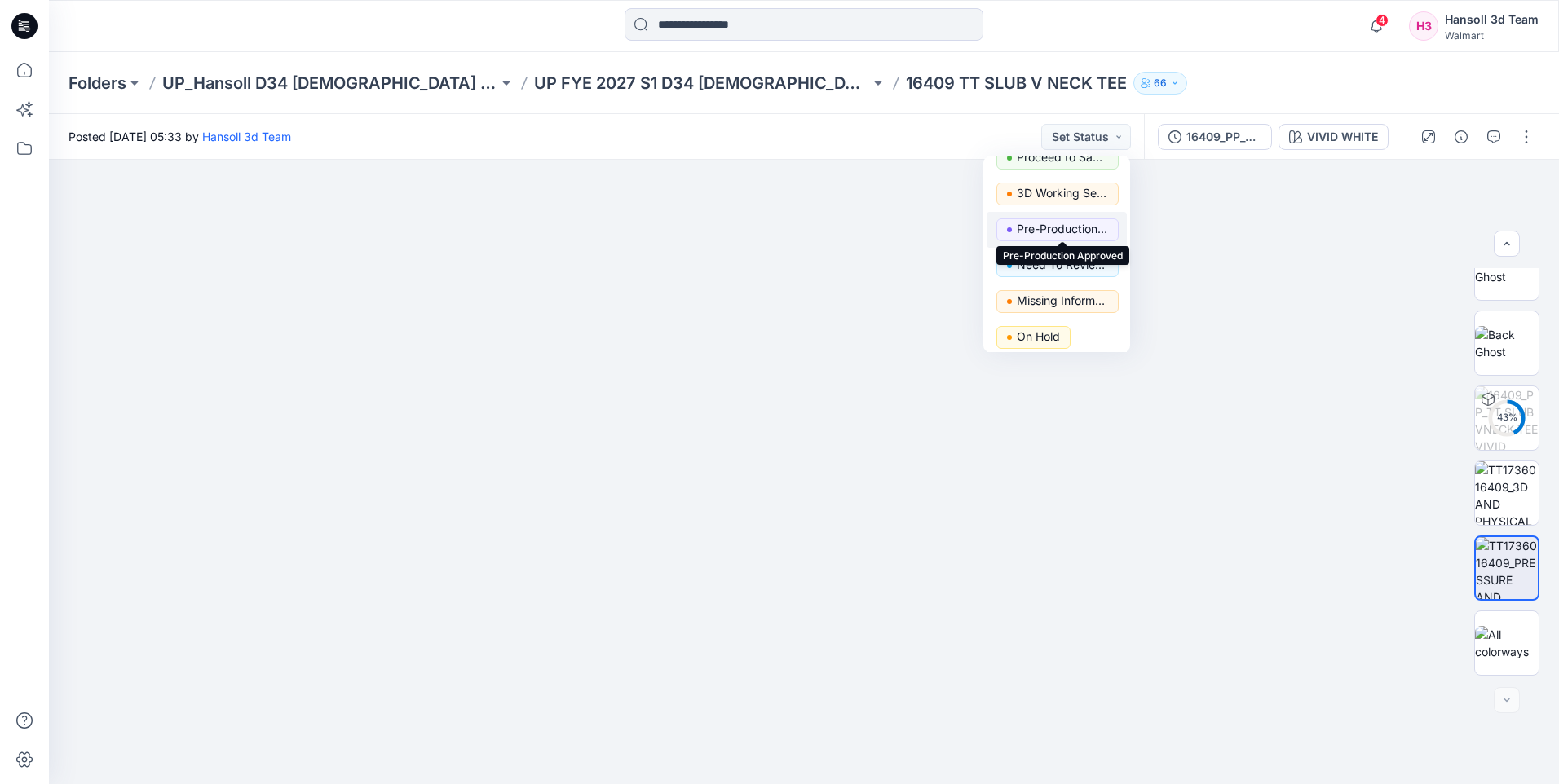
click at [1063, 229] on p "Pre-Production Approved" at bounding box center [1063, 229] width 92 height 21
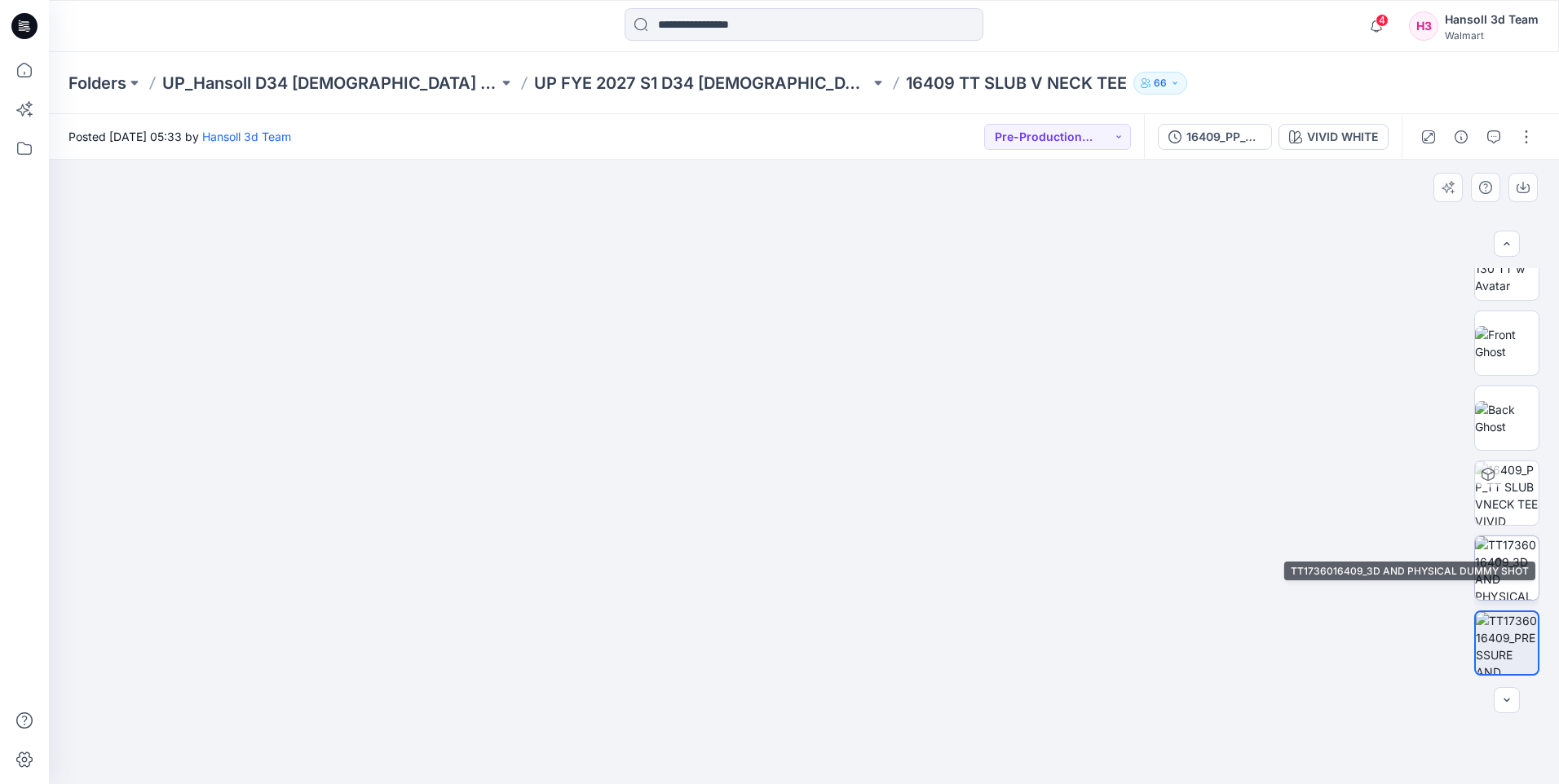
scroll to position [183, 0]
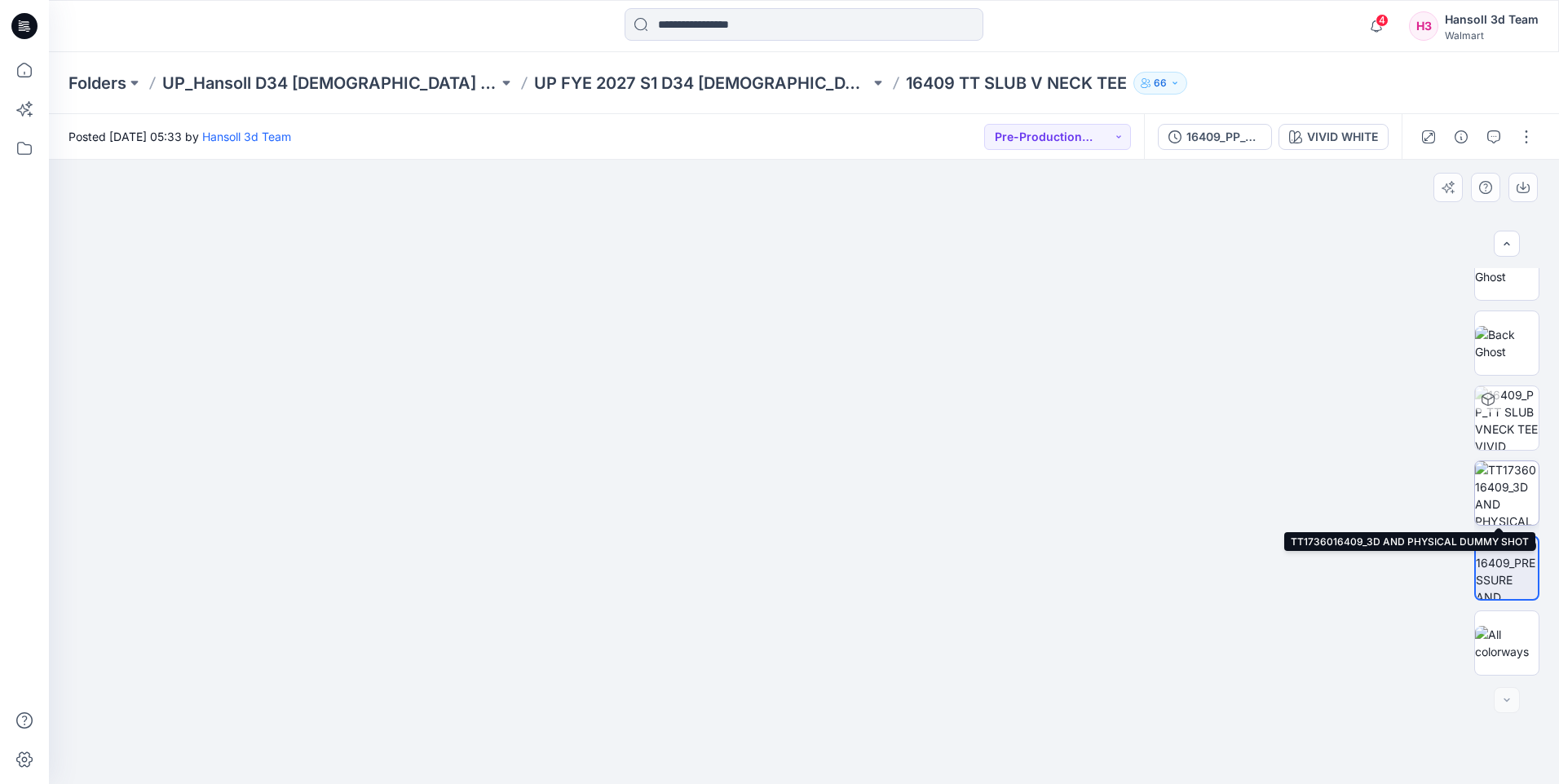
click at [1512, 637] on img at bounding box center [1507, 643] width 63 height 34
